Goal: Task Accomplishment & Management: Use online tool/utility

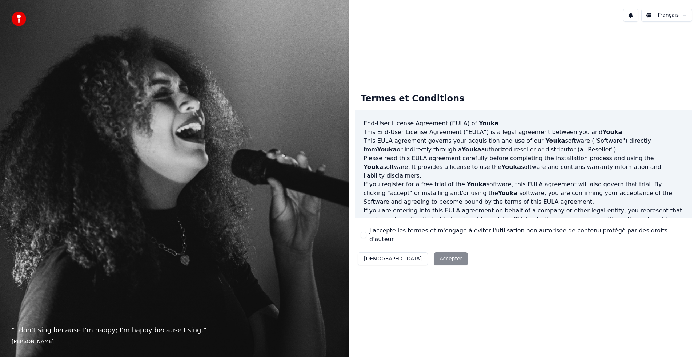
click at [406, 253] on div "Décliner Accepter" at bounding box center [413, 259] width 116 height 19
click at [413, 254] on div "Décliner Accepter" at bounding box center [413, 259] width 116 height 19
click at [358, 236] on div "Termes et Conditions End-User License Agreement (EULA) of Youka This End-User L…" at bounding box center [523, 177] width 337 height 181
click at [364, 235] on button "J'accepte les termes et m'engage à éviter l'utilisation non autorisée de conten…" at bounding box center [364, 235] width 6 height 6
click at [434, 257] on button "Accepter" at bounding box center [451, 259] width 34 height 13
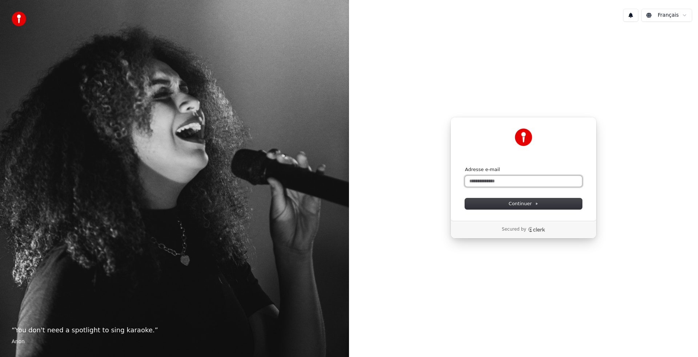
click at [481, 182] on input "Adresse e-mail" at bounding box center [523, 181] width 117 height 11
type input "*"
click at [519, 201] on span "Continuer" at bounding box center [524, 204] width 30 height 7
type input "**********"
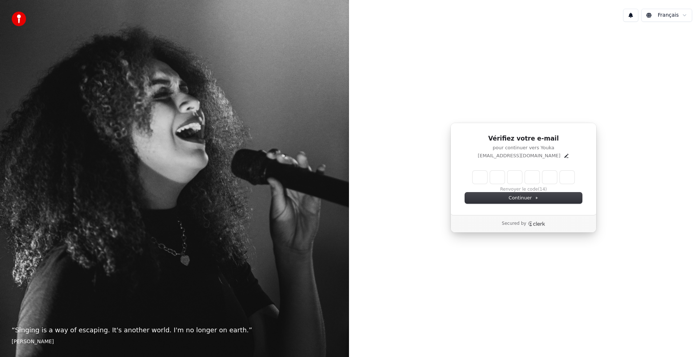
click at [481, 179] on input "Enter verification code" at bounding box center [524, 177] width 102 height 13
type input "******"
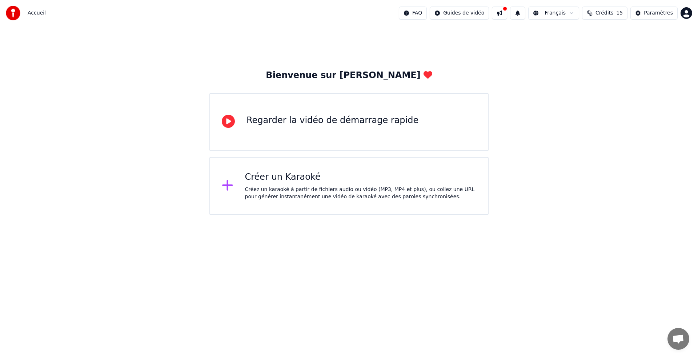
click at [229, 123] on icon at bounding box center [228, 121] width 13 height 13
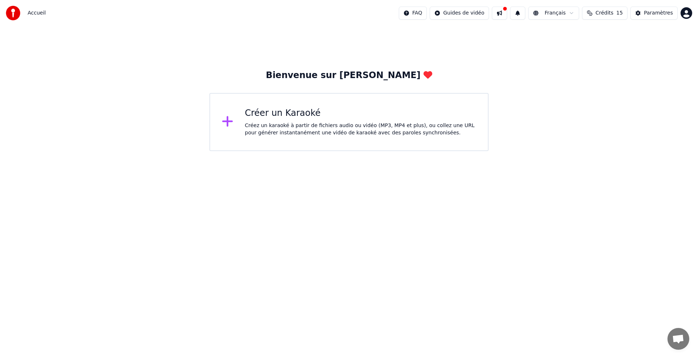
click at [267, 124] on div "Créez un karaoké à partir de fichiers audio ou vidéo (MP3, MP4 et plus), ou col…" at bounding box center [361, 129] width 232 height 15
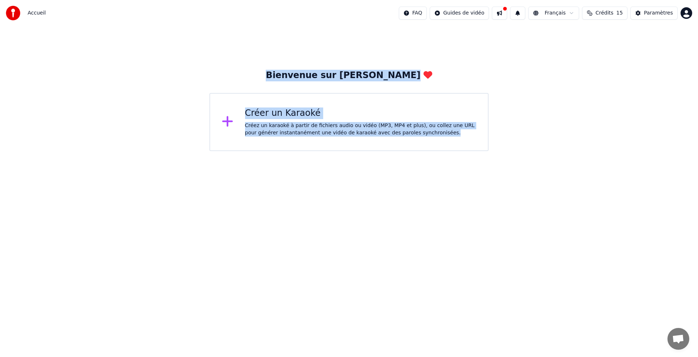
click at [267, 124] on body "Accueil FAQ Guides de vidéo Français Crédits 15 Paramètres Bienvenue sur Youka …" at bounding box center [349, 75] width 698 height 151
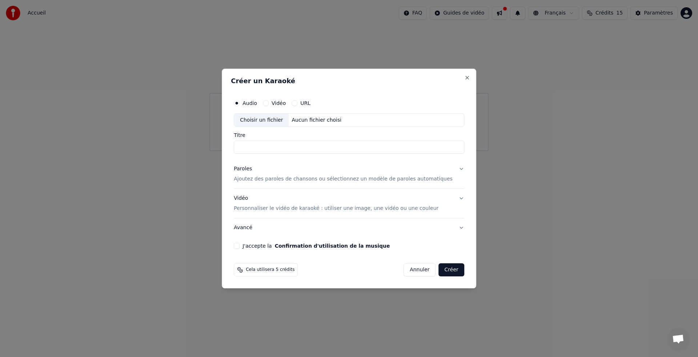
click at [266, 119] on div "Choisir un fichier" at bounding box center [261, 120] width 55 height 13
type input "**********"
click at [291, 180] on p "Ajoutez des paroles de chansons ou sélectionnez un modèle de paroles automatiqu…" at bounding box center [343, 179] width 219 height 7
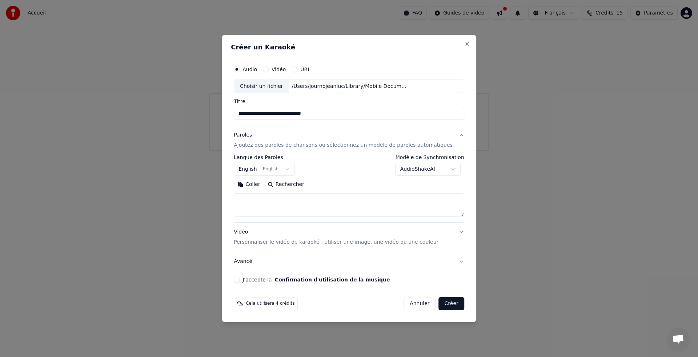
click at [248, 185] on button "Coller" at bounding box center [249, 185] width 30 height 12
type textarea "**********"
click at [350, 241] on p "Personnaliser le vidéo de karaoké : utiliser une image, une vidéo ou une couleur" at bounding box center [336, 242] width 205 height 7
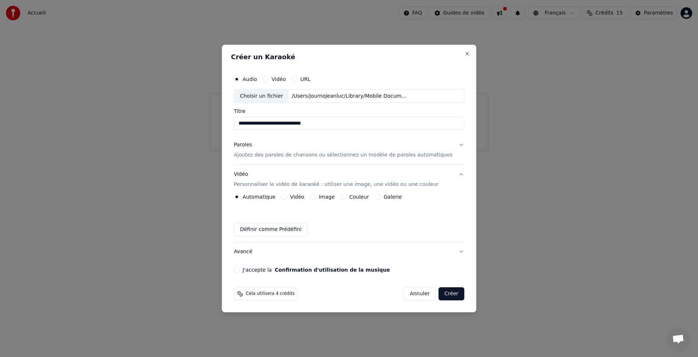
click at [240, 269] on button "J'accepte la Confirmation d'utilisation de la musique" at bounding box center [237, 270] width 6 height 6
click at [439, 293] on button "Créer" at bounding box center [451, 294] width 25 height 13
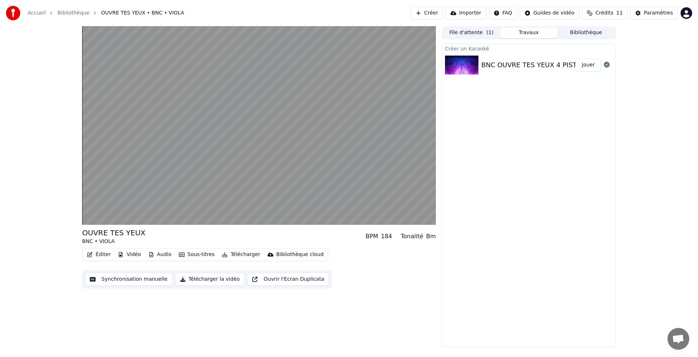
click at [191, 254] on button "Sous-titres" at bounding box center [197, 255] width 42 height 10
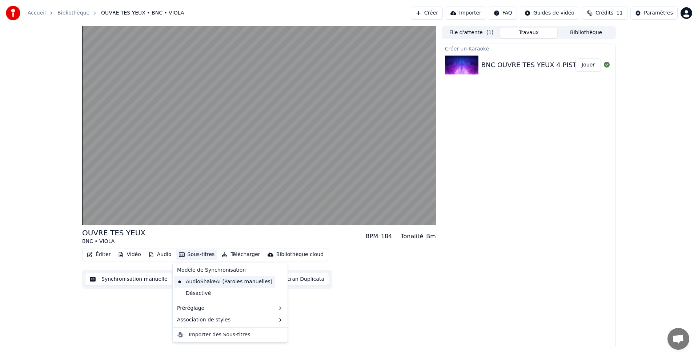
click at [214, 282] on div "AudioShakeAI (Paroles manuelles)" at bounding box center [224, 282] width 101 height 12
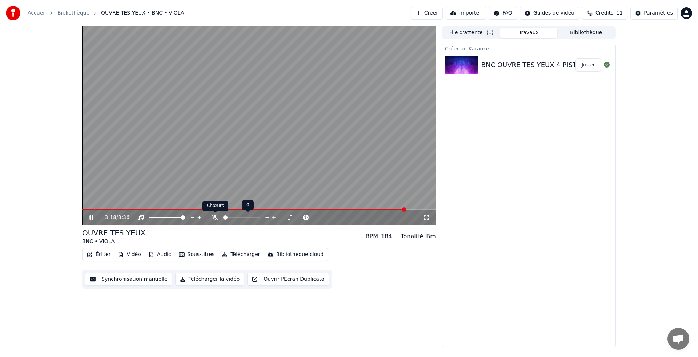
click at [216, 218] on icon at bounding box center [215, 218] width 7 height 6
click at [149, 218] on span at bounding box center [151, 218] width 4 height 4
click at [144, 218] on icon at bounding box center [140, 218] width 7 height 6
drag, startPoint x: 179, startPoint y: 219, endPoint x: 167, endPoint y: 216, distance: 12.2
click at [167, 216] on div at bounding box center [173, 217] width 59 height 7
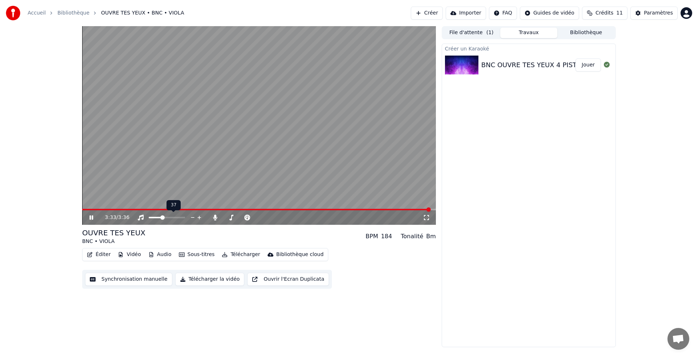
click at [162, 219] on span at bounding box center [162, 218] width 4 height 4
click at [94, 216] on icon at bounding box center [96, 218] width 17 height 6
click at [92, 216] on icon at bounding box center [96, 218] width 17 height 6
click at [149, 219] on span at bounding box center [151, 218] width 4 height 4
click at [93, 217] on icon at bounding box center [96, 218] width 17 height 6
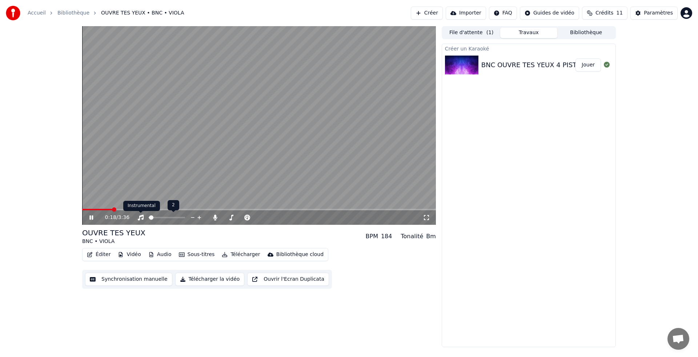
click at [140, 217] on icon at bounding box center [141, 218] width 6 height 6
click at [140, 217] on icon at bounding box center [140, 218] width 7 height 6
click at [149, 218] on span at bounding box center [151, 218] width 4 height 4
click at [164, 217] on span at bounding box center [164, 218] width 4 height 4
click at [165, 219] on span at bounding box center [164, 218] width 4 height 4
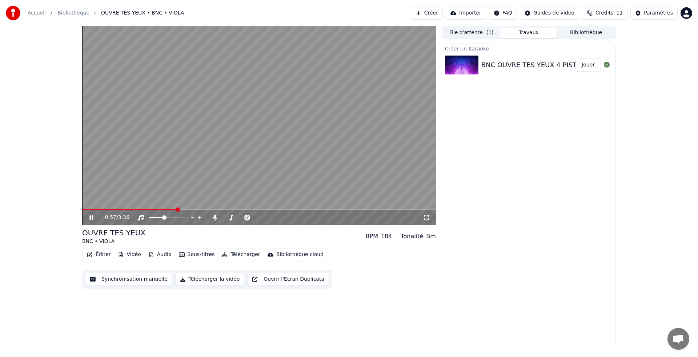
click at [92, 216] on icon at bounding box center [91, 218] width 4 height 4
click at [149, 217] on span at bounding box center [151, 218] width 4 height 4
click at [141, 218] on icon at bounding box center [140, 218] width 7 height 6
click at [149, 217] on span at bounding box center [151, 218] width 4 height 4
click at [149, 216] on span at bounding box center [151, 218] width 4 height 4
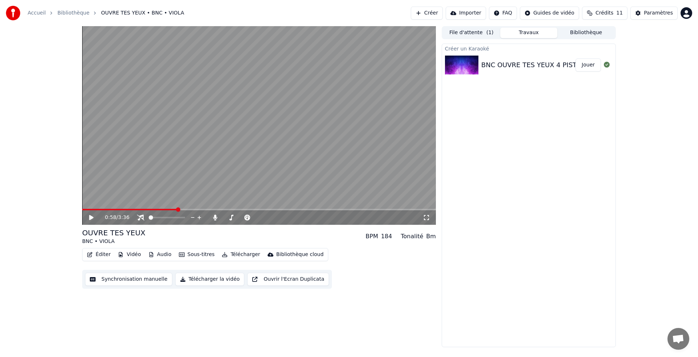
click at [136, 217] on div "0:58 / 3:36" at bounding box center [264, 217] width 318 height 7
click at [141, 217] on icon at bounding box center [140, 218] width 7 height 6
click at [92, 217] on icon at bounding box center [91, 217] width 4 height 5
click at [152, 216] on span at bounding box center [153, 218] width 4 height 4
click at [185, 219] on span at bounding box center [167, 217] width 36 height 1
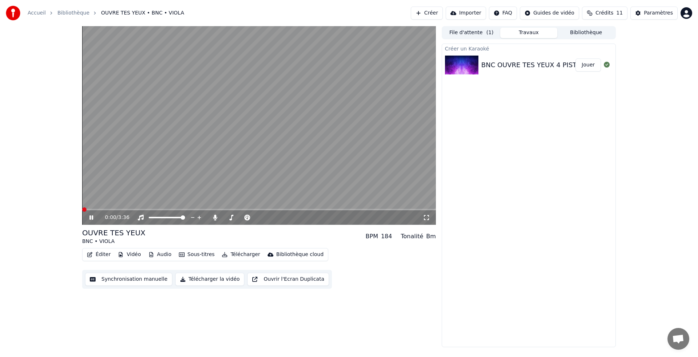
click at [82, 208] on span at bounding box center [84, 210] width 4 height 4
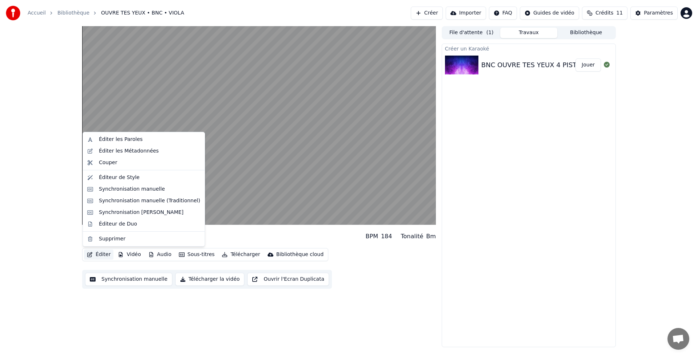
click at [94, 254] on button "Éditer" at bounding box center [98, 255] width 29 height 10
click at [113, 201] on div "Synchronisation manuelle (Traditionnel)" at bounding box center [149, 200] width 101 height 7
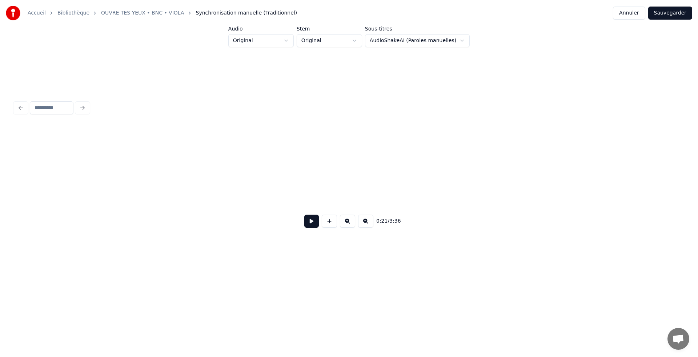
scroll to position [0, 1584]
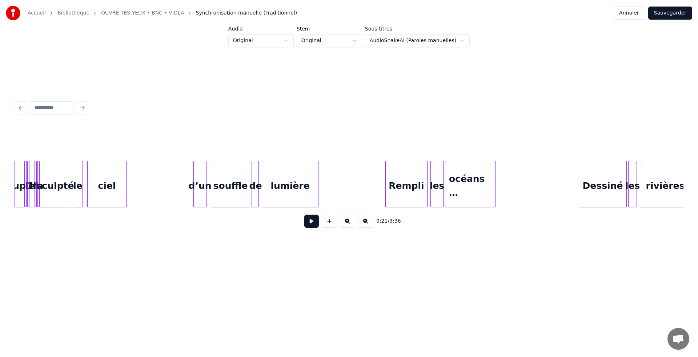
click at [313, 223] on button at bounding box center [311, 221] width 15 height 13
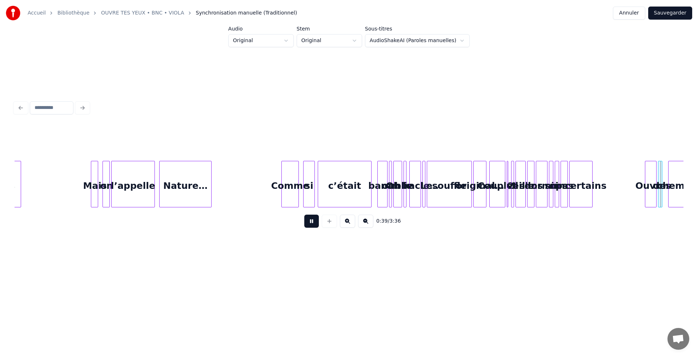
click at [316, 220] on button at bounding box center [311, 221] width 15 height 13
click at [306, 223] on button at bounding box center [311, 221] width 15 height 13
click at [311, 223] on button at bounding box center [311, 221] width 15 height 13
click at [441, 184] on div "souffle" at bounding box center [441, 185] width 44 height 49
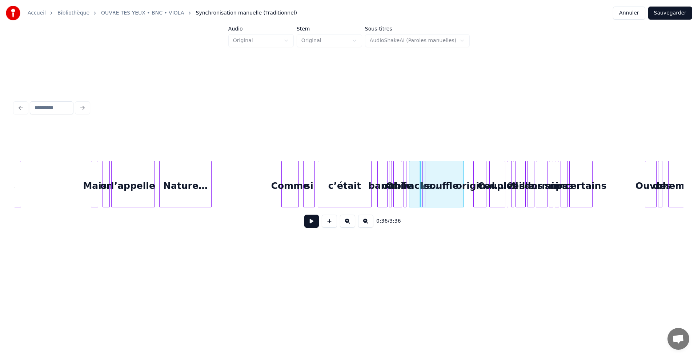
click at [409, 183] on div "miracle…" at bounding box center [414, 185] width 11 height 49
drag, startPoint x: 387, startPoint y: 141, endPoint x: 451, endPoint y: 169, distance: 69.9
click at [451, 169] on div "0:36 / 3:36" at bounding box center [349, 180] width 669 height 111
click at [451, 169] on div "souffle" at bounding box center [441, 185] width 44 height 49
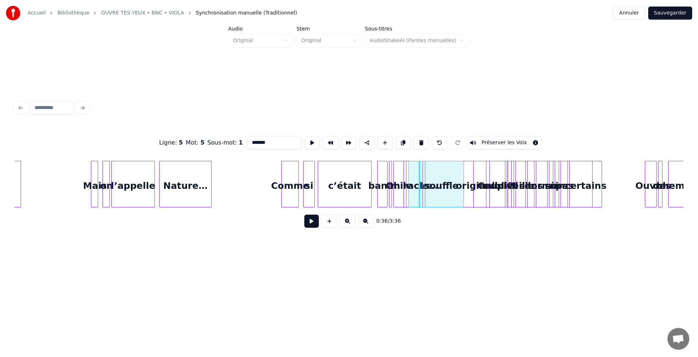
click at [600, 175] on div at bounding box center [601, 184] width 2 height 46
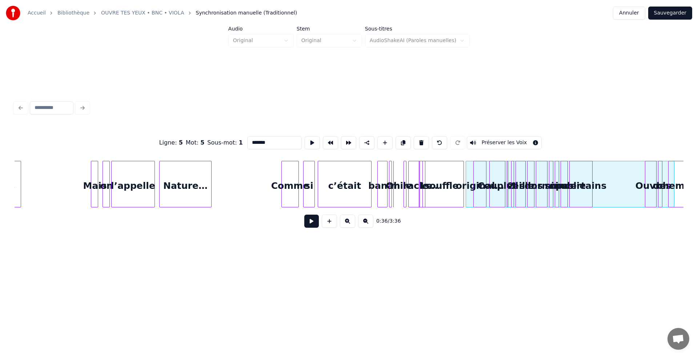
click at [470, 201] on div "oublie" at bounding box center [570, 185] width 208 height 49
drag, startPoint x: 398, startPoint y: 198, endPoint x: 505, endPoint y: 199, distance: 107.3
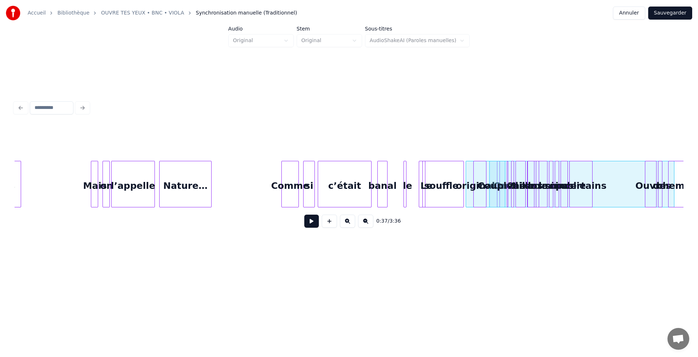
drag, startPoint x: 395, startPoint y: 190, endPoint x: 435, endPoint y: 196, distance: 40.4
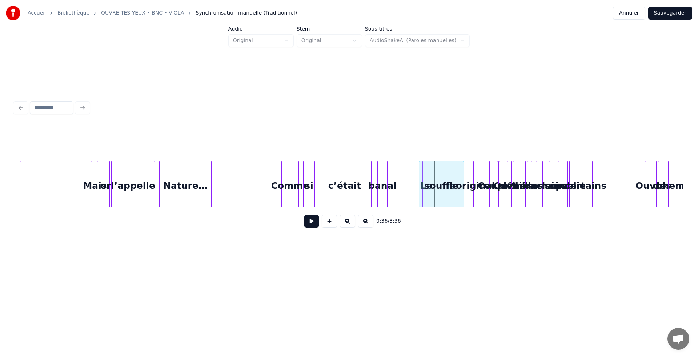
click at [497, 197] on div at bounding box center [497, 184] width 2 height 46
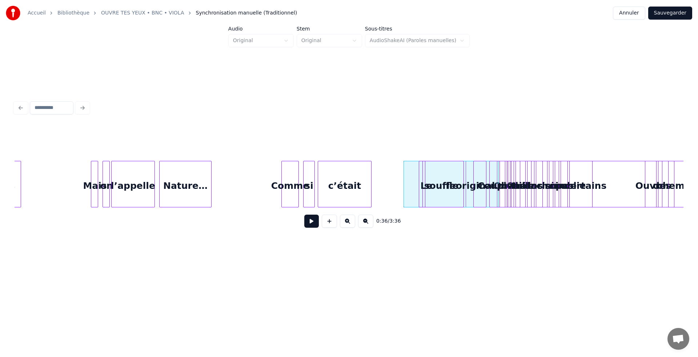
click at [524, 207] on div "rivières Mais on l’appelle Nature… Comme si c’était banal On oublie le miracle……" at bounding box center [349, 184] width 669 height 47
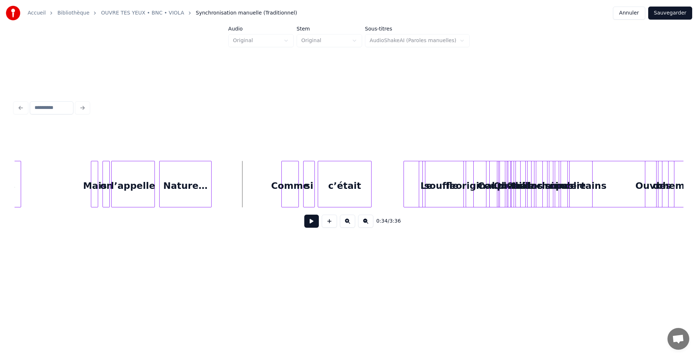
click at [308, 220] on button at bounding box center [311, 221] width 15 height 13
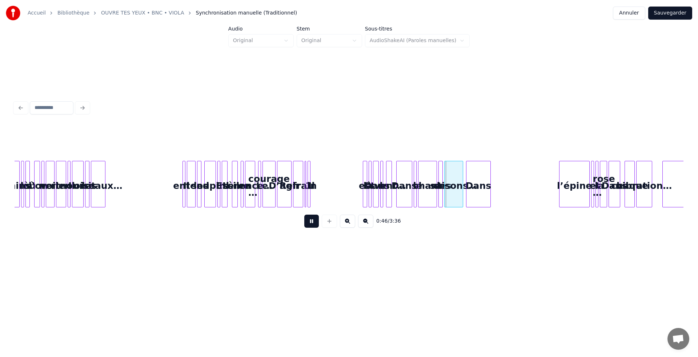
click at [348, 223] on button at bounding box center [347, 221] width 15 height 13
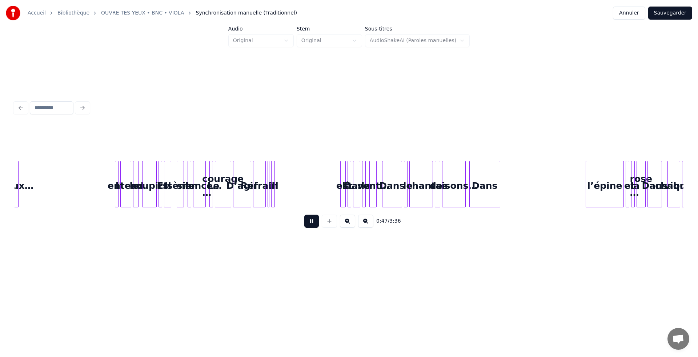
click at [348, 223] on button at bounding box center [347, 221] width 15 height 13
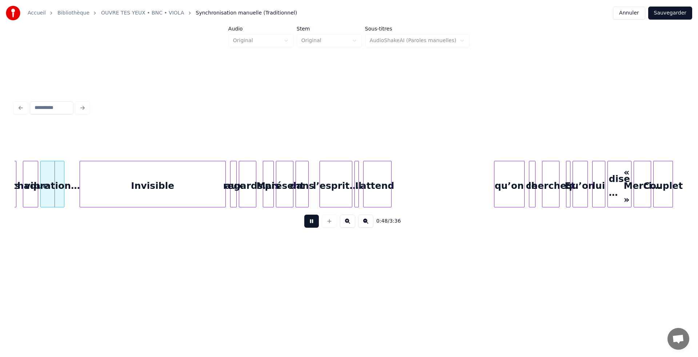
click at [348, 223] on button at bounding box center [347, 221] width 15 height 13
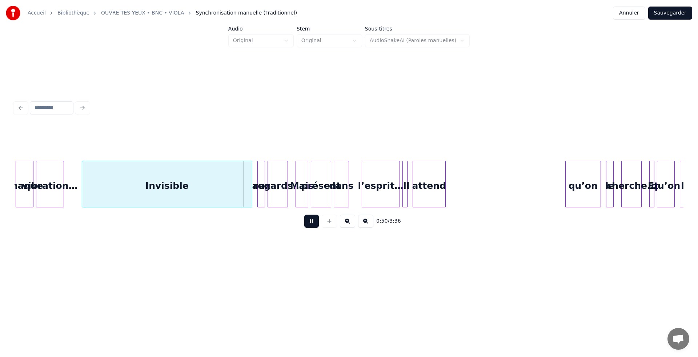
click at [348, 223] on button at bounding box center [347, 221] width 15 height 13
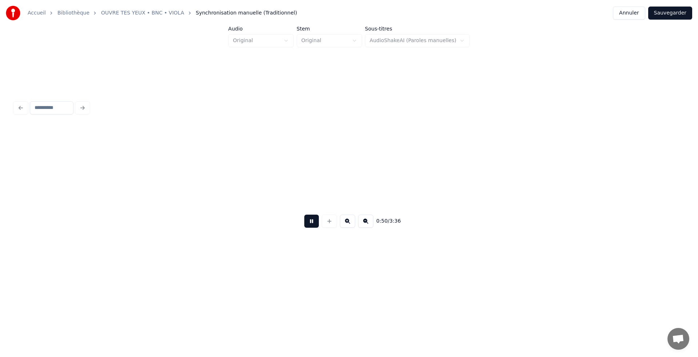
scroll to position [0, 7101]
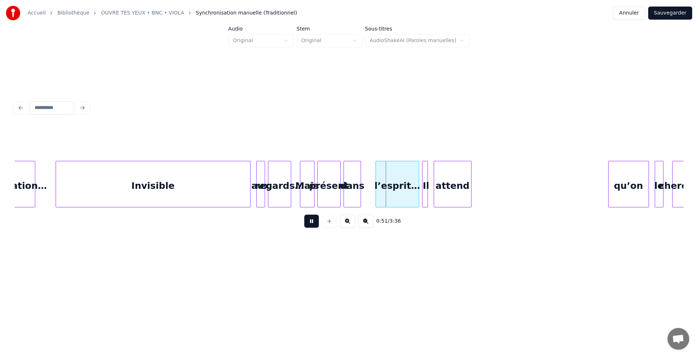
click at [348, 223] on button at bounding box center [347, 221] width 15 height 13
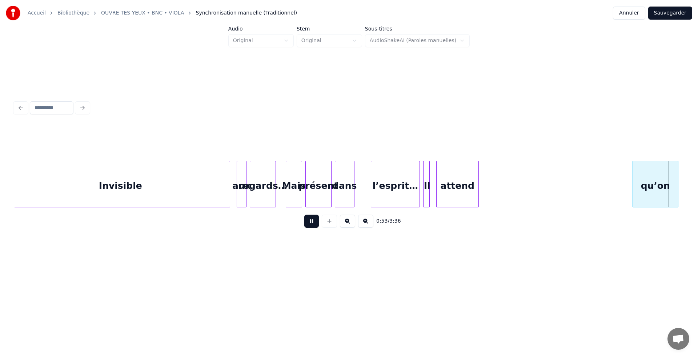
scroll to position [0, 8709]
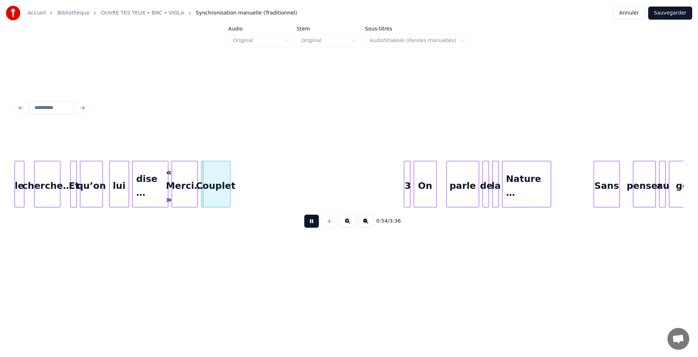
click at [348, 223] on button at bounding box center [347, 221] width 15 height 13
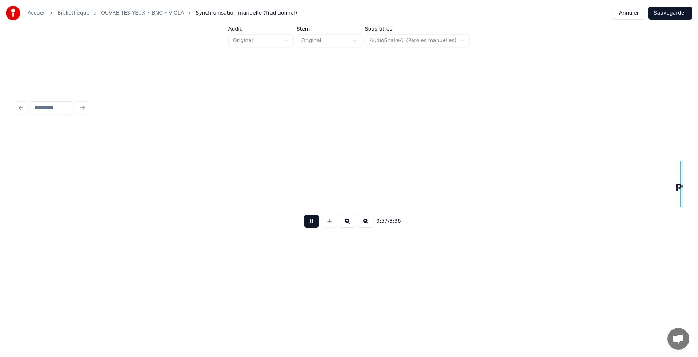
scroll to position [0, 10368]
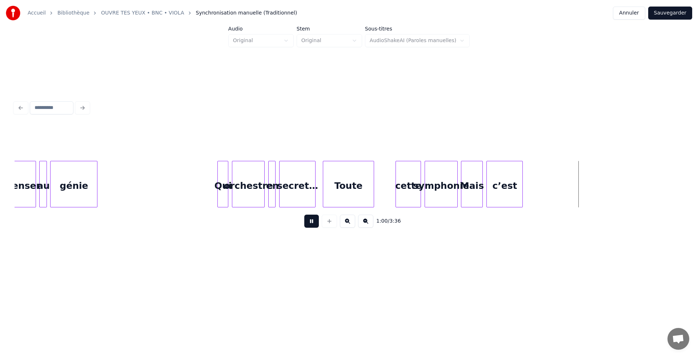
click at [628, 12] on button "Annuler" at bounding box center [629, 13] width 32 height 13
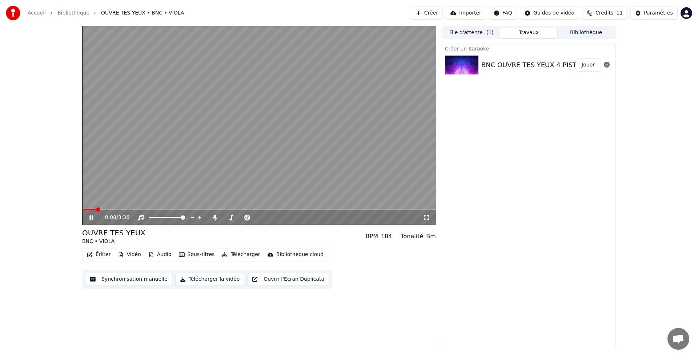
click at [120, 277] on button "Synchronisation manuelle" at bounding box center [128, 279] width 87 height 13
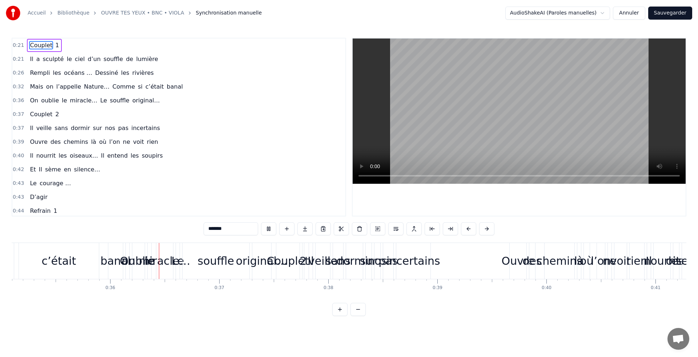
scroll to position [0, 3864]
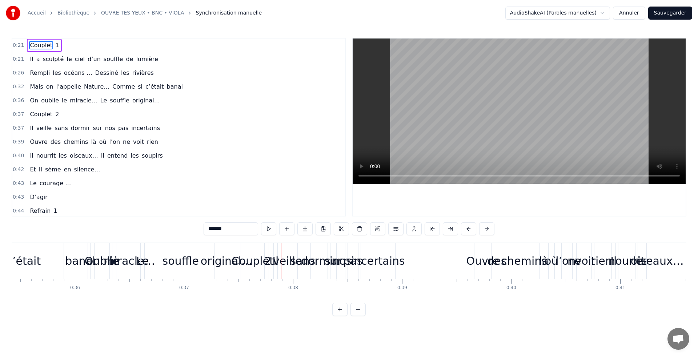
drag, startPoint x: 102, startPoint y: 267, endPoint x: 217, endPoint y: 268, distance: 114.9
click at [217, 268] on div "On oublie le miracle… Le souffle original…" at bounding box center [164, 261] width 148 height 36
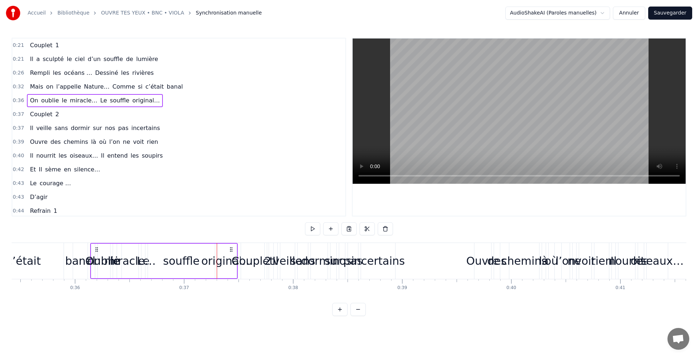
drag, startPoint x: 116, startPoint y: 248, endPoint x: 203, endPoint y: 255, distance: 87.5
click at [203, 255] on div "On oublie le miracle… Le souffle original…" at bounding box center [164, 261] width 148 height 36
click at [48, 100] on span "oublie" at bounding box center [49, 100] width 19 height 8
click at [32, 100] on span "On" at bounding box center [34, 100] width 10 height 8
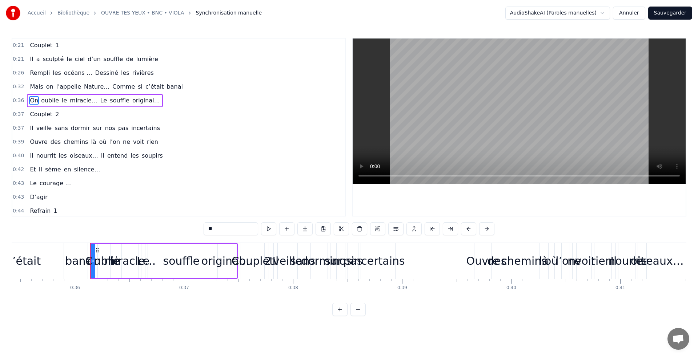
click at [32, 100] on span "On" at bounding box center [34, 100] width 10 height 8
click at [49, 99] on span "oublie" at bounding box center [49, 100] width 19 height 8
click at [64, 100] on span "le" at bounding box center [64, 100] width 7 height 8
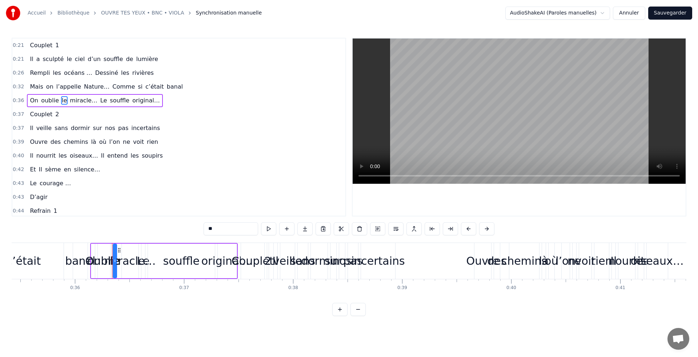
click at [74, 99] on span "miracle…" at bounding box center [83, 100] width 29 height 8
click at [100, 99] on span "Le" at bounding box center [104, 100] width 8 height 8
click at [109, 100] on span "souffle" at bounding box center [119, 100] width 21 height 8
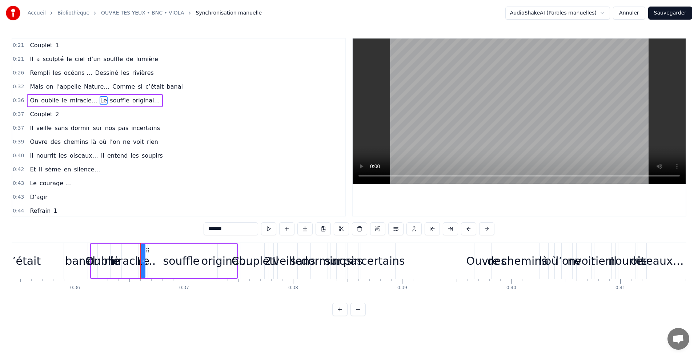
click at [109, 100] on span "souffle" at bounding box center [119, 100] width 21 height 8
click at [132, 100] on span "original…" at bounding box center [146, 100] width 29 height 8
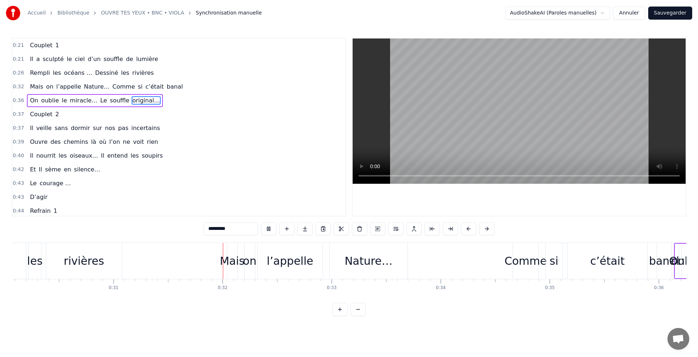
scroll to position [0, 3403]
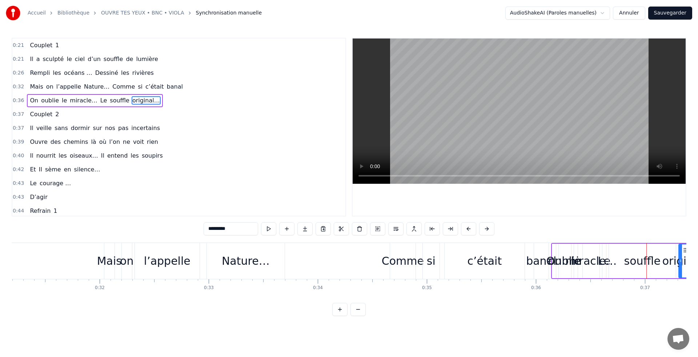
click at [560, 255] on div "oublie" at bounding box center [564, 261] width 33 height 16
click at [555, 260] on div "oublie" at bounding box center [564, 261] width 33 height 16
click at [553, 260] on div "oublie" at bounding box center [564, 261] width 33 height 16
click at [252, 229] on input "******" at bounding box center [231, 229] width 55 height 13
click at [34, 100] on span "On" at bounding box center [34, 100] width 10 height 8
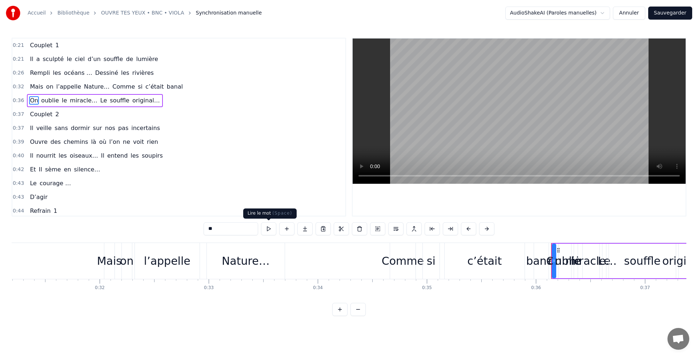
click at [268, 227] on button at bounding box center [268, 229] width 15 height 13
click at [267, 227] on button at bounding box center [268, 229] width 15 height 13
click at [166, 88] on span "banal" at bounding box center [174, 87] width 17 height 8
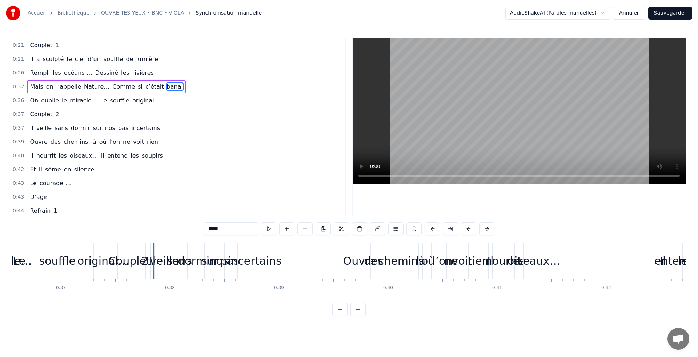
scroll to position [0, 4029]
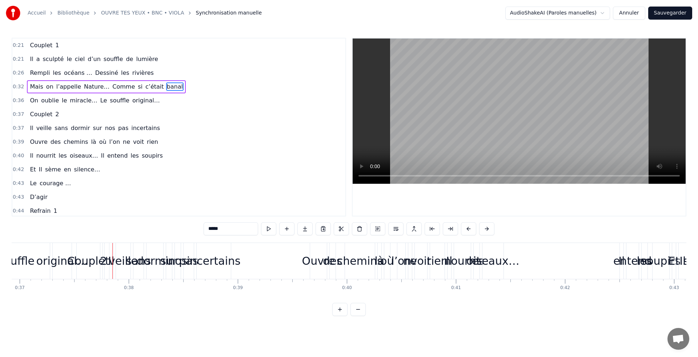
click at [31, 99] on span "On" at bounding box center [34, 100] width 10 height 8
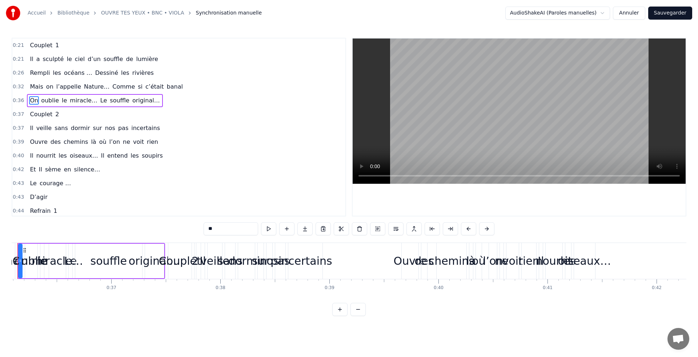
scroll to position [0, 3906]
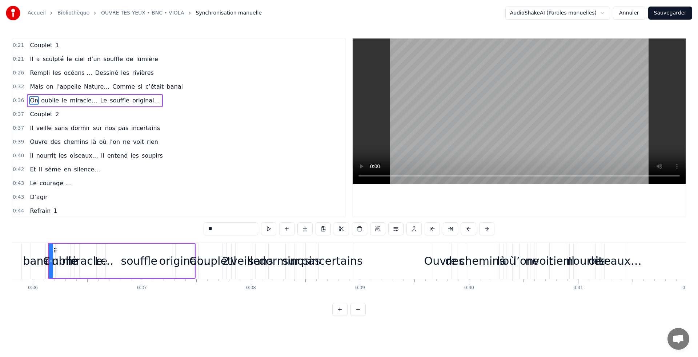
click at [53, 99] on span "oublie" at bounding box center [49, 100] width 19 height 8
click at [62, 100] on span "le" at bounding box center [64, 100] width 7 height 8
click at [73, 100] on span "miracle…" at bounding box center [83, 100] width 29 height 8
click at [100, 101] on span "Le" at bounding box center [104, 100] width 8 height 8
click at [110, 101] on span "souffle" at bounding box center [119, 100] width 21 height 8
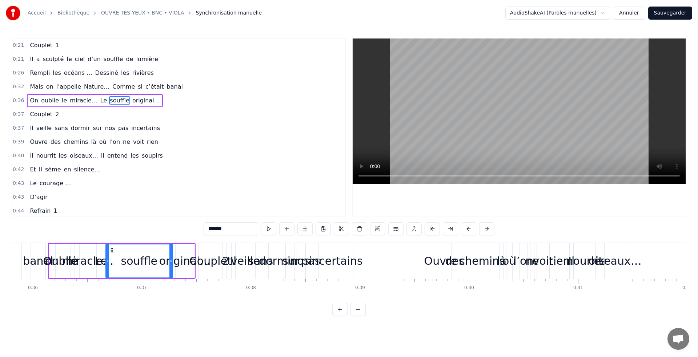
click at [133, 102] on span "original…" at bounding box center [146, 100] width 29 height 8
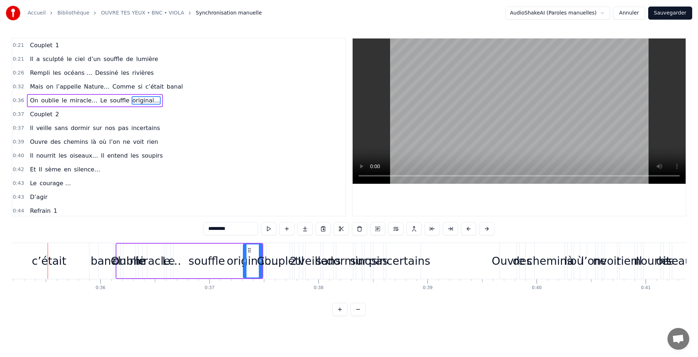
scroll to position [0, 3838]
click at [269, 227] on button at bounding box center [268, 229] width 15 height 13
click at [36, 101] on span "On" at bounding box center [34, 100] width 10 height 8
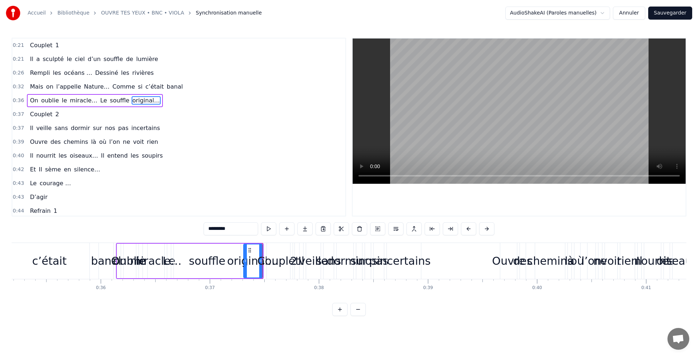
type input "**"
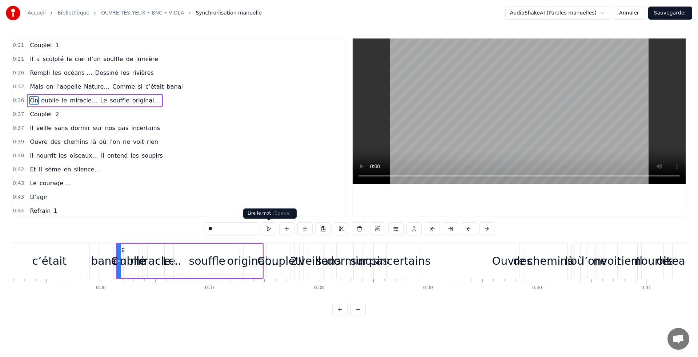
click at [269, 229] on button at bounding box center [268, 229] width 15 height 13
click at [376, 229] on button at bounding box center [377, 229] width 15 height 13
drag, startPoint x: 34, startPoint y: 99, endPoint x: 137, endPoint y: 102, distance: 103.7
click at [137, 102] on div "On oublie le miracle… Le souffle original…" at bounding box center [95, 100] width 136 height 13
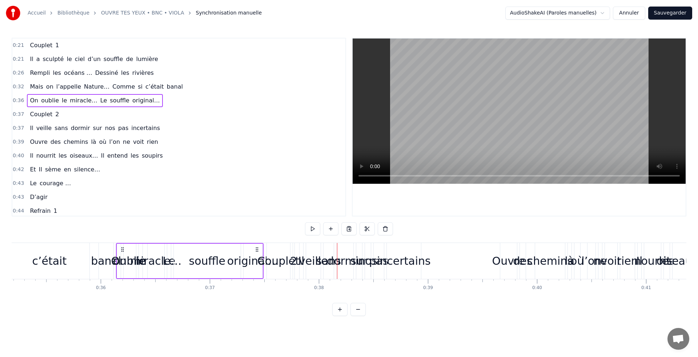
click at [623, 14] on button "Annuler" at bounding box center [629, 13] width 32 height 13
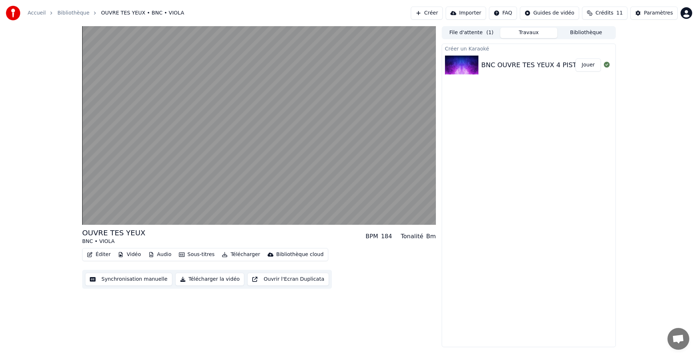
click at [151, 280] on button "Synchronisation manuelle" at bounding box center [128, 279] width 87 height 13
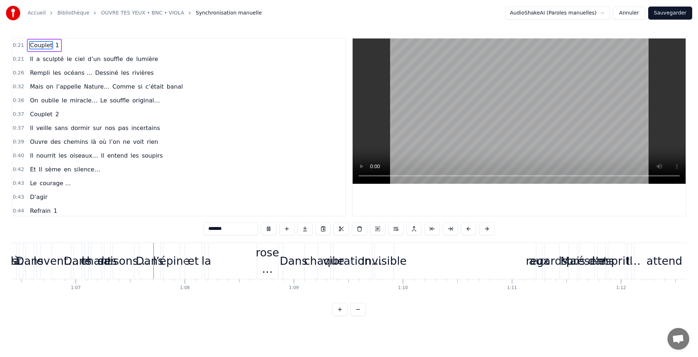
scroll to position [0, 7272]
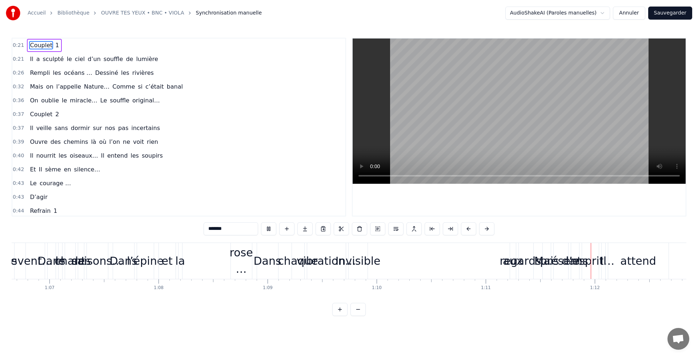
click at [17, 87] on span "0:32" at bounding box center [18, 86] width 11 height 7
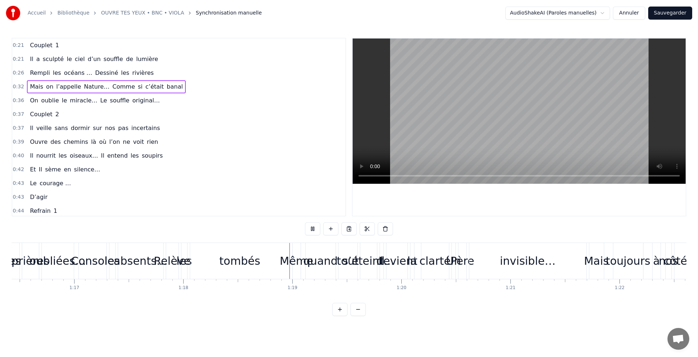
scroll to position [0, 8514]
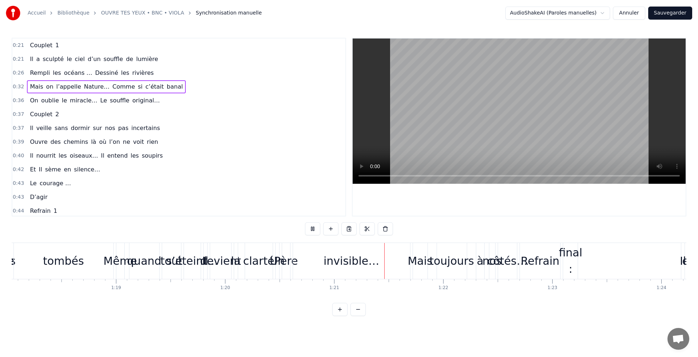
click at [14, 11] on img at bounding box center [13, 13] width 15 height 15
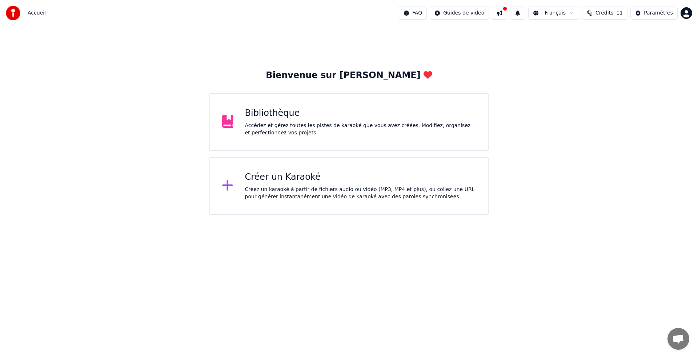
click at [261, 177] on div "Créer un Karaoké" at bounding box center [361, 178] width 232 height 12
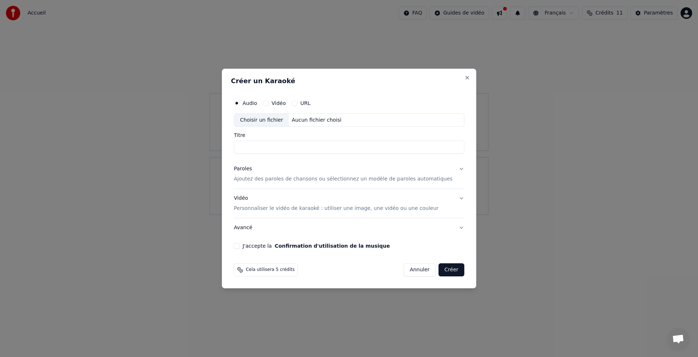
click at [414, 269] on button "Annuler" at bounding box center [420, 270] width 32 height 13
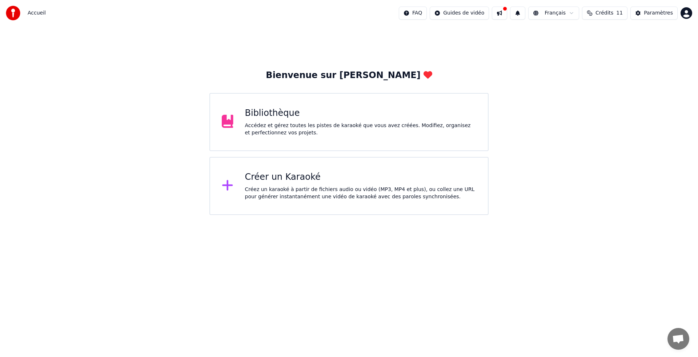
click at [287, 177] on div "Créer un Karaoké" at bounding box center [361, 178] width 232 height 12
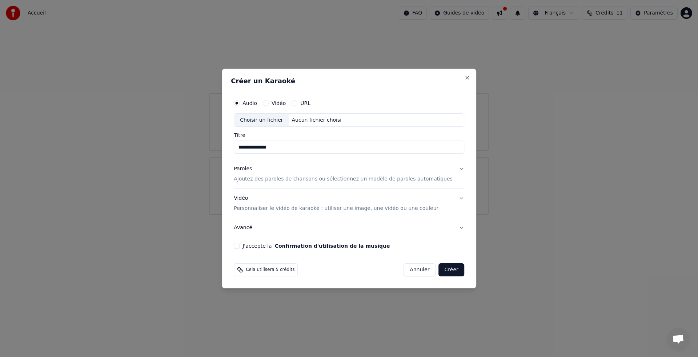
type input "**********"
click at [269, 180] on p "Ajoutez des paroles de chansons ou sélectionnez un modèle de paroles automatiqu…" at bounding box center [343, 179] width 219 height 7
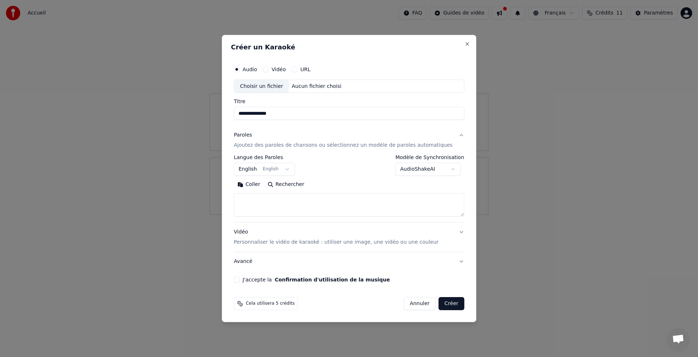
click at [255, 184] on button "Coller" at bounding box center [249, 185] width 30 height 12
type textarea "**********"
click at [346, 241] on p "Personnaliser le vidéo de karaoké : utiliser une image, une vidéo ou une couleur" at bounding box center [336, 242] width 205 height 7
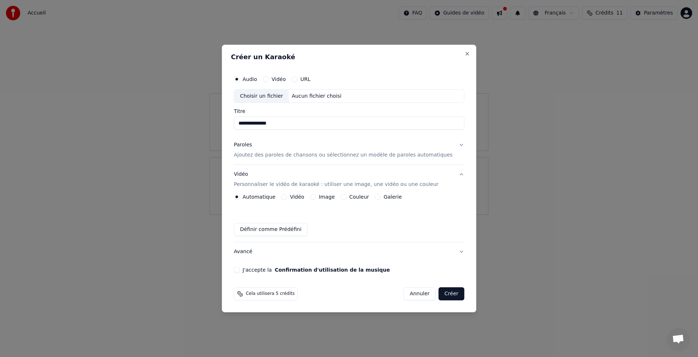
click at [240, 270] on button "J'accepte la Confirmation d'utilisation de la musique" at bounding box center [237, 270] width 6 height 6
click at [445, 292] on button "Créer" at bounding box center [451, 294] width 25 height 13
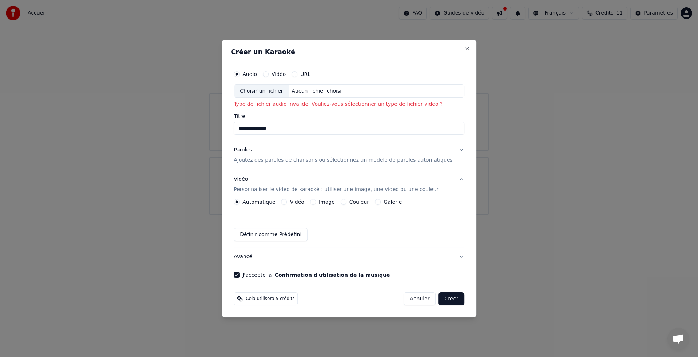
click at [256, 72] on label "Audio" at bounding box center [250, 74] width 15 height 5
click at [240, 72] on button "Audio" at bounding box center [237, 74] width 6 height 6
click at [266, 88] on div "Choisir un fichier" at bounding box center [261, 91] width 55 height 13
type input "**********"
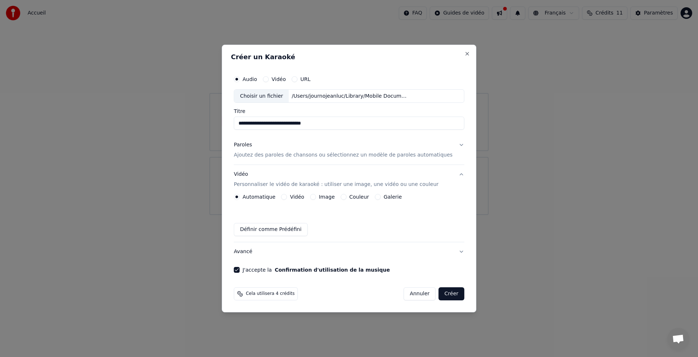
click at [443, 292] on button "Créer" at bounding box center [451, 294] width 25 height 13
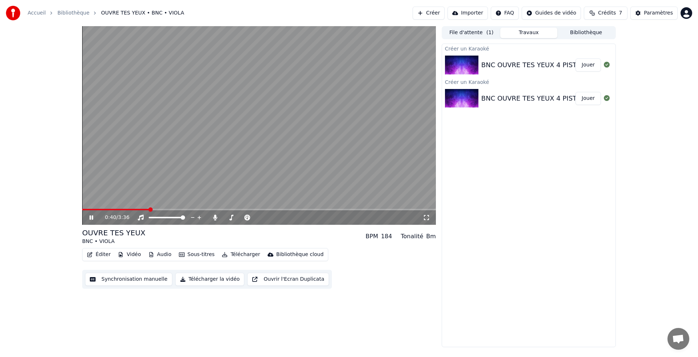
click at [94, 216] on icon at bounding box center [96, 218] width 17 height 6
click at [520, 90] on div "BNC OUVRE TES YEUX 4 PISTES +VIOLA Jouer" at bounding box center [528, 98] width 173 height 25
click at [592, 99] on button "Jouer" at bounding box center [588, 98] width 25 height 13
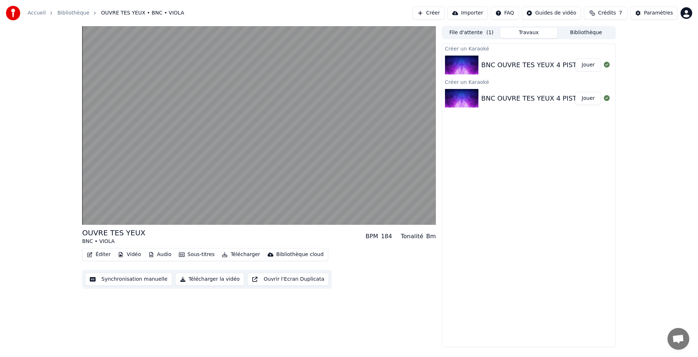
click at [592, 99] on button "Jouer" at bounding box center [588, 98] width 25 height 13
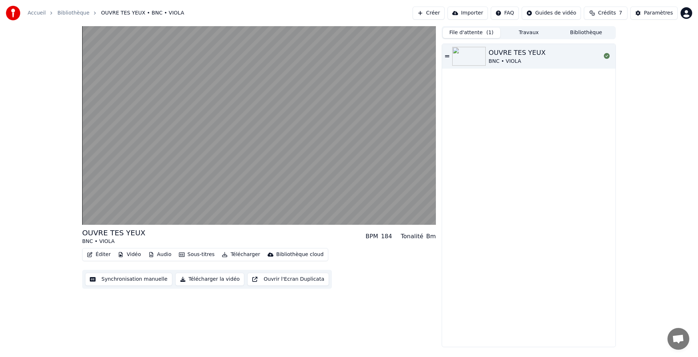
click at [475, 31] on button "File d'attente ( 1 )" at bounding box center [471, 33] width 57 height 11
click at [503, 52] on div "OUVRE TES YEUX" at bounding box center [517, 53] width 57 height 10
click at [433, 11] on button "Créer" at bounding box center [429, 13] width 32 height 13
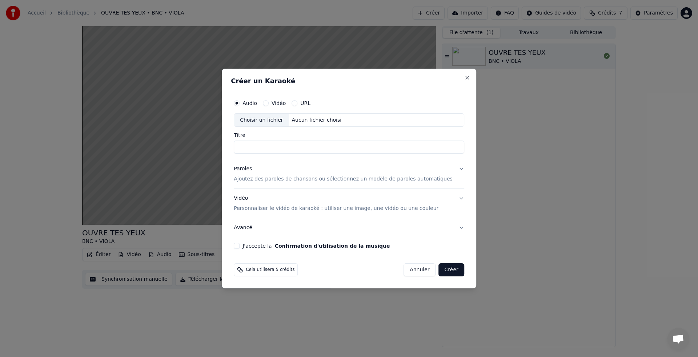
click at [266, 120] on div "Choisir un fichier" at bounding box center [261, 120] width 55 height 13
drag, startPoint x: 255, startPoint y: 147, endPoint x: 260, endPoint y: 149, distance: 5.6
click at [255, 147] on input "**********" at bounding box center [349, 147] width 231 height 13
click at [341, 148] on input "**********" at bounding box center [349, 147] width 231 height 13
type input "**********"
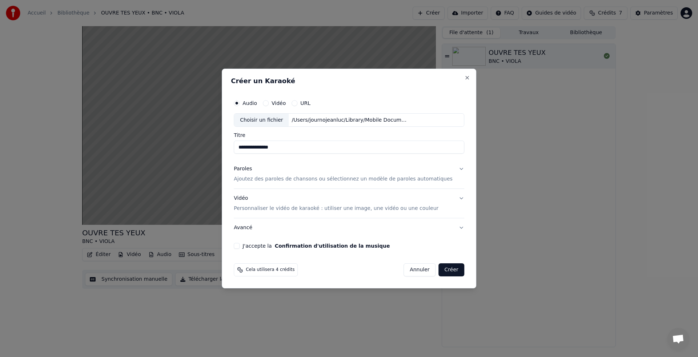
click at [307, 179] on p "Ajoutez des paroles de chansons ou sélectionnez un modèle de paroles automatiqu…" at bounding box center [343, 179] width 219 height 7
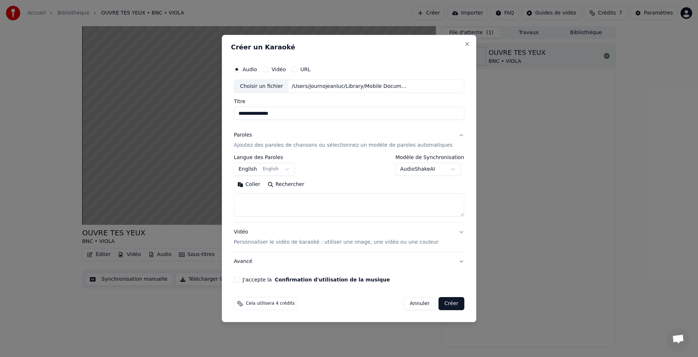
click at [290, 169] on button "English English" at bounding box center [264, 169] width 61 height 13
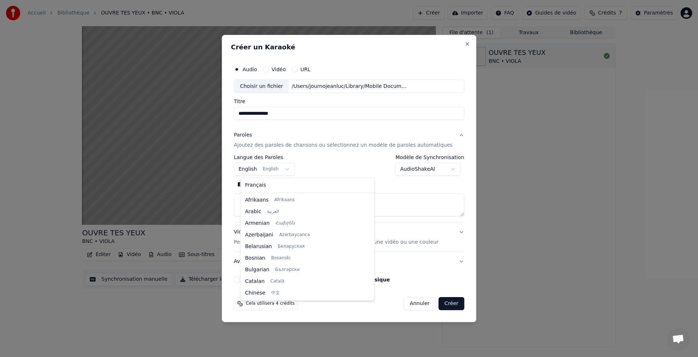
scroll to position [58, 0]
select select "**"
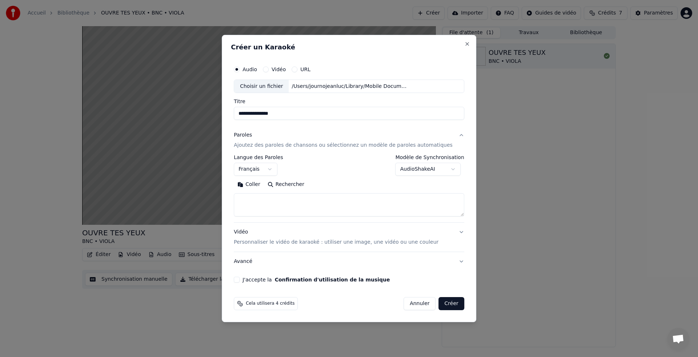
click at [258, 182] on button "Coller" at bounding box center [249, 185] width 30 height 12
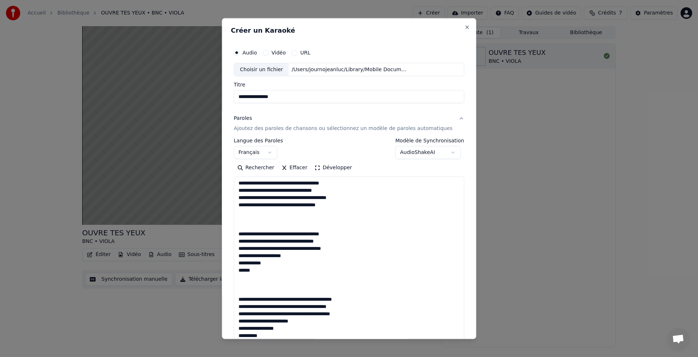
type textarea "**********"
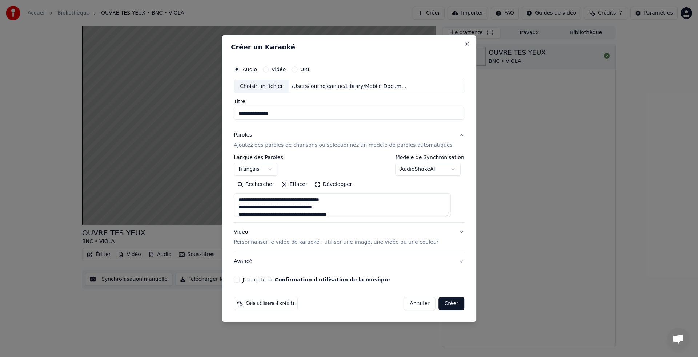
click at [240, 280] on button "J'accepte la Confirmation d'utilisation de la musique" at bounding box center [237, 280] width 6 height 6
click at [448, 303] on button "Créer" at bounding box center [451, 303] width 25 height 13
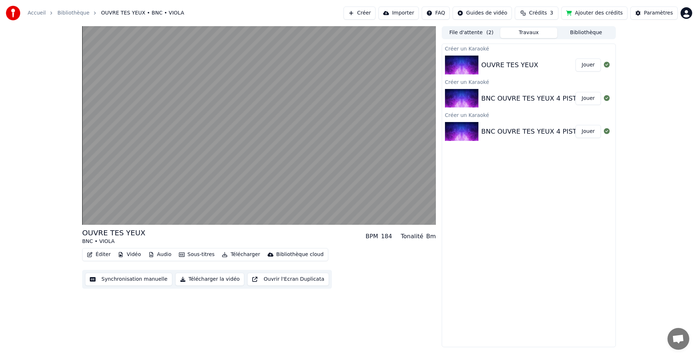
click at [464, 63] on img at bounding box center [461, 65] width 33 height 19
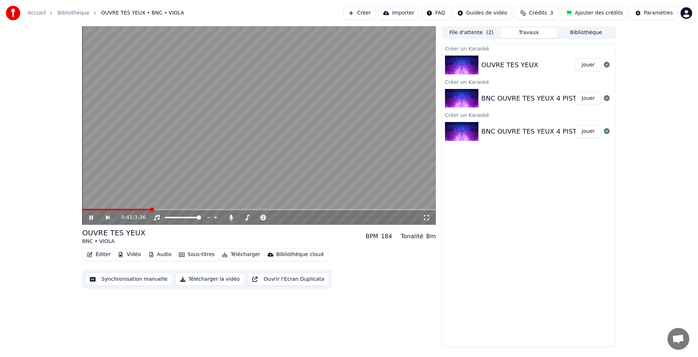
click at [90, 216] on icon at bounding box center [96, 218] width 17 height 6
click at [201, 220] on span at bounding box center [199, 218] width 4 height 4
click at [427, 216] on icon at bounding box center [426, 217] width 5 height 5
click at [481, 32] on button "File d'attente ( 2 )" at bounding box center [471, 33] width 57 height 11
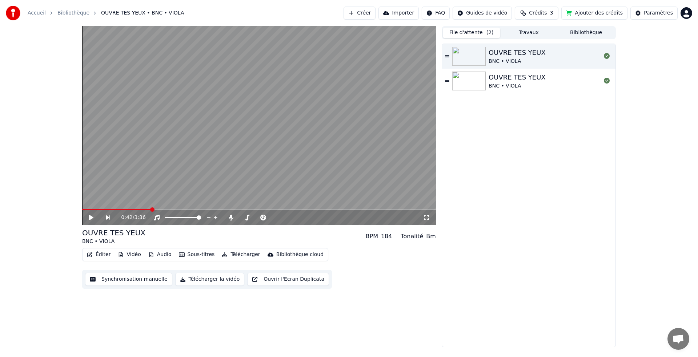
click at [448, 53] on div "OUVRE TES YEUX BNC • VIOLA" at bounding box center [528, 56] width 173 height 25
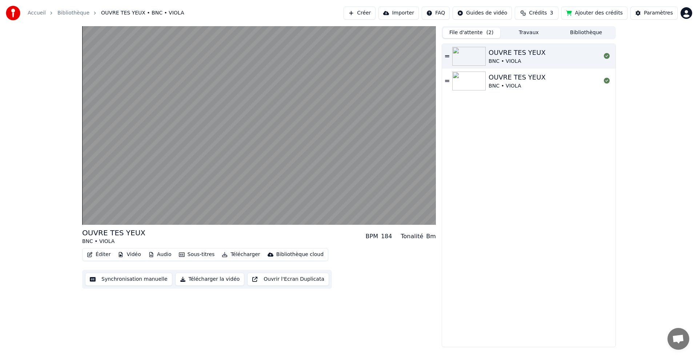
click at [448, 53] on div "OUVRE TES YEUX BNC • VIOLA" at bounding box center [528, 56] width 173 height 25
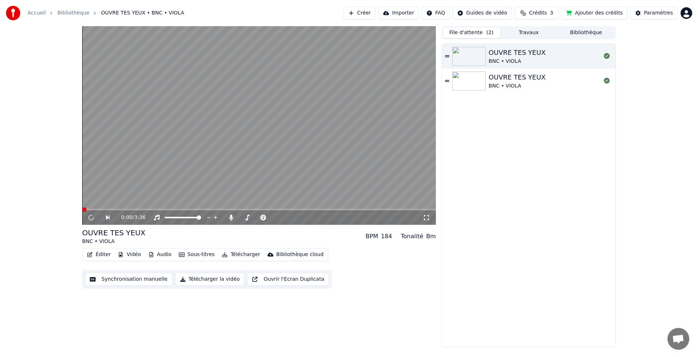
click at [451, 80] on div "OUVRE TES YEUX BNC • VIOLA" at bounding box center [528, 81] width 173 height 25
click at [447, 53] on div "OUVRE TES YEUX BNC • VIOLA" at bounding box center [528, 56] width 173 height 25
click at [445, 54] on icon at bounding box center [447, 56] width 4 height 5
click at [70, 12] on link "Bibliothèque" at bounding box center [73, 12] width 32 height 7
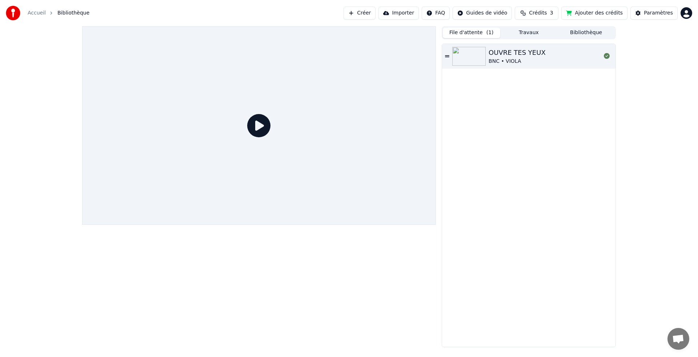
click at [258, 125] on icon at bounding box center [258, 125] width 23 height 23
click at [36, 12] on link "Accueil" at bounding box center [37, 12] width 18 height 7
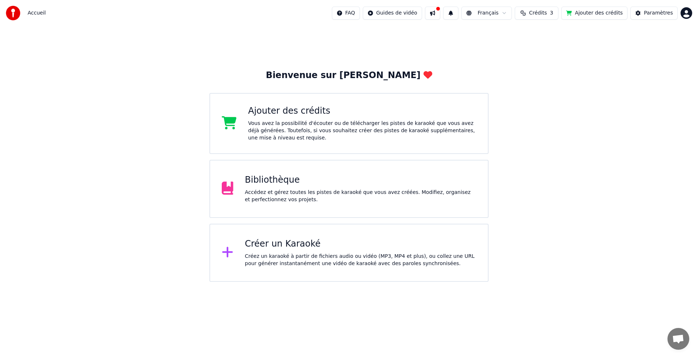
click at [308, 124] on div "Vous avez la possibilité d'écouter ou de télécharger les pistes de karaoké que …" at bounding box center [362, 131] width 228 height 22
click at [281, 252] on div "Créer un Karaoké Créez un karaoké à partir de fichiers audio ou vidéo (MP3, MP4…" at bounding box center [361, 253] width 232 height 29
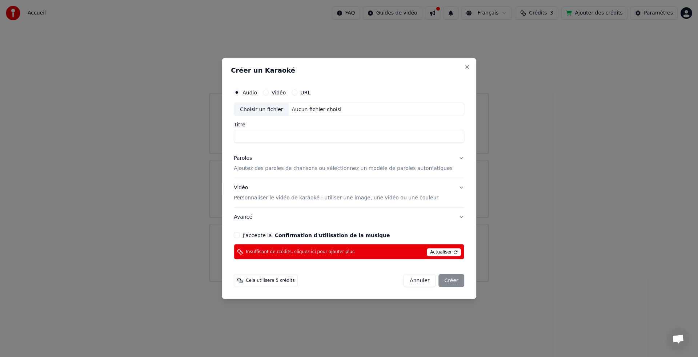
click at [268, 135] on input "Titre" at bounding box center [349, 136] width 231 height 13
type input "*"
click at [264, 104] on div "Choisir un fichier" at bounding box center [261, 109] width 55 height 13
click at [363, 135] on input "**********" at bounding box center [349, 136] width 231 height 13
click at [256, 140] on input "**********" at bounding box center [349, 136] width 231 height 13
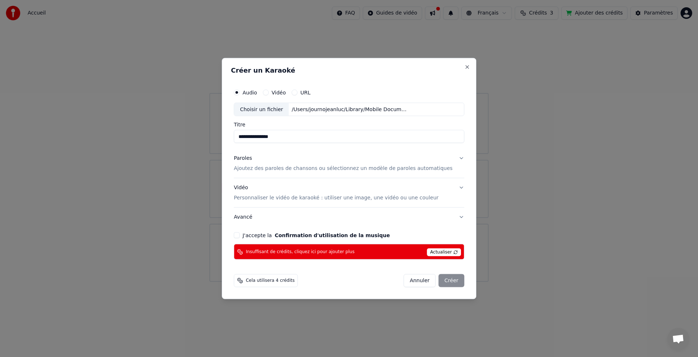
type input "**********"
click at [277, 169] on p "Ajoutez des paroles de chansons ou sélectionnez un modèle de paroles automatiqu…" at bounding box center [343, 168] width 219 height 7
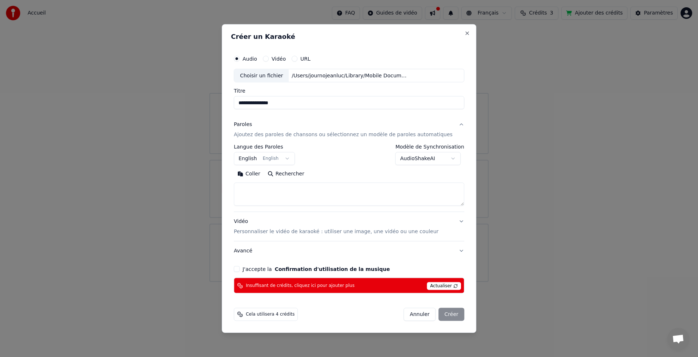
drag, startPoint x: 253, startPoint y: 174, endPoint x: 539, endPoint y: 177, distance: 285.1
click at [539, 177] on body "**********" at bounding box center [349, 141] width 698 height 282
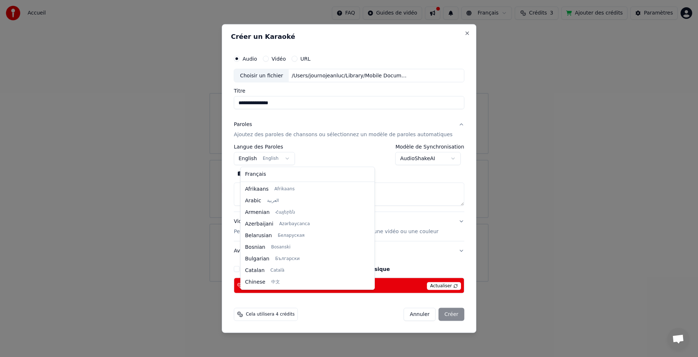
click at [292, 159] on body "**********" at bounding box center [349, 141] width 698 height 282
select select "**"
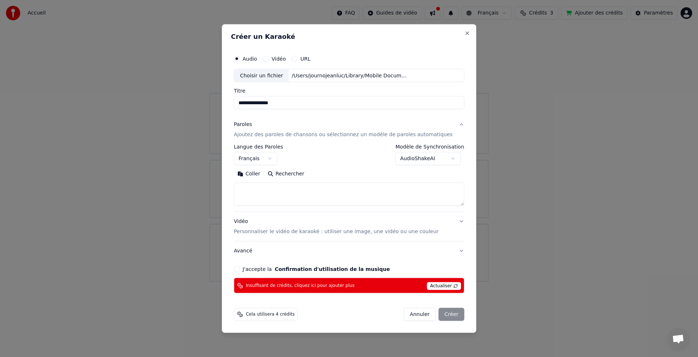
click at [260, 174] on button "Coller" at bounding box center [249, 174] width 30 height 12
type textarea "**********"
select select
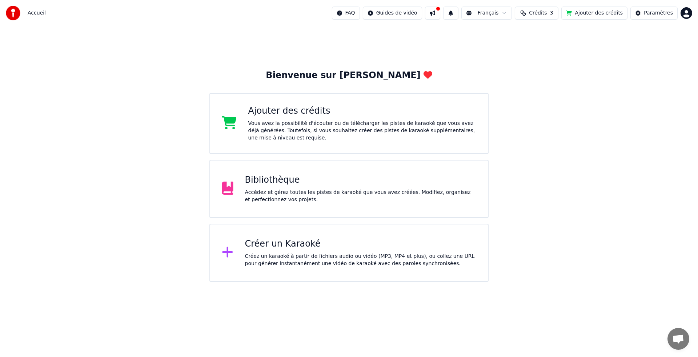
click at [310, 238] on div "Créer un Karaoké Créez un karaoké à partir de fichiers audio ou vidéo (MP3, MP4…" at bounding box center [348, 253] width 279 height 58
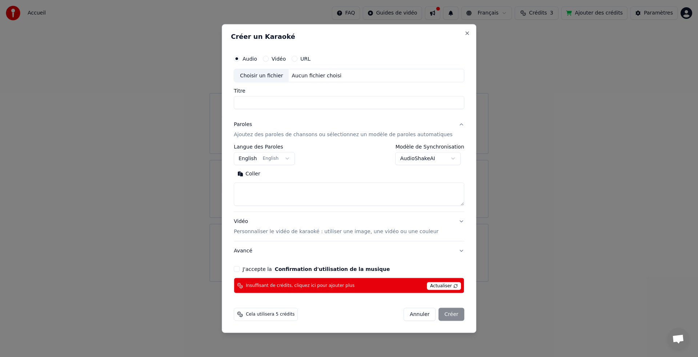
click at [435, 285] on span "Actualiser" at bounding box center [444, 287] width 34 height 8
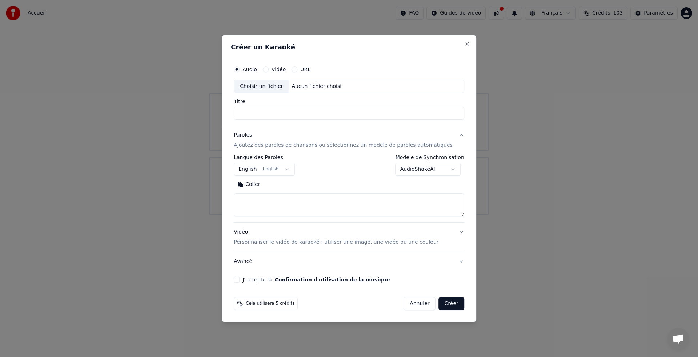
click at [261, 84] on div "Choisir un fichier" at bounding box center [261, 86] width 55 height 13
click at [360, 111] on input "**********" at bounding box center [349, 113] width 231 height 13
click at [257, 114] on input "**********" at bounding box center [349, 113] width 231 height 13
type input "**********"
click at [289, 168] on body "**********" at bounding box center [349, 107] width 698 height 215
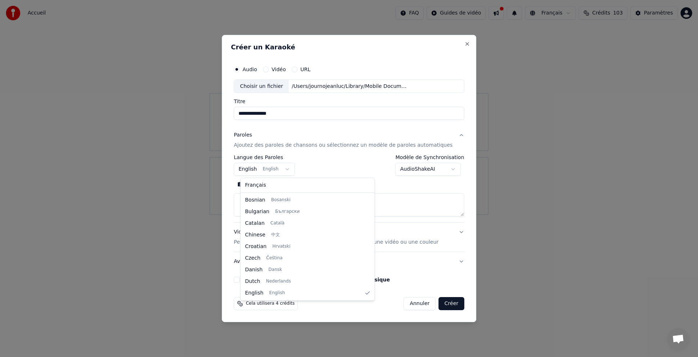
select select "**"
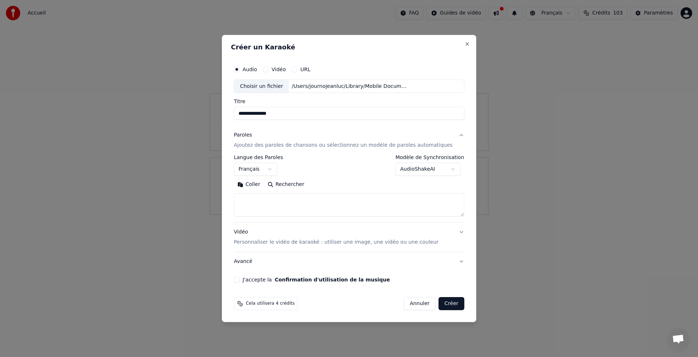
click at [256, 184] on button "Coller" at bounding box center [249, 185] width 30 height 12
type textarea "**********"
click at [240, 278] on button "J'accepte la Confirmation d'utilisation de la musique" at bounding box center [237, 280] width 6 height 6
click at [441, 301] on button "Créer" at bounding box center [451, 303] width 25 height 13
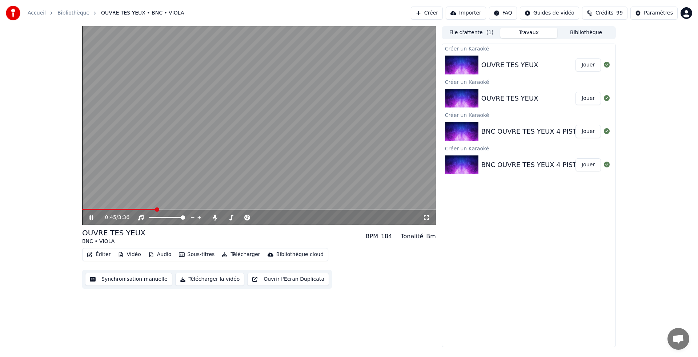
click at [89, 219] on icon at bounding box center [91, 218] width 4 height 4
click at [606, 66] on icon at bounding box center [607, 65] width 6 height 6
click at [608, 64] on icon at bounding box center [607, 65] width 6 height 6
click at [686, 12] on html "Accueil Bibliothèque OUVRE TES YEUX • BNC • VIOLA Créer Importer FAQ Guides de …" at bounding box center [349, 178] width 698 height 357
click at [678, 110] on html "Accueil Bibliothèque OUVRE TES YEUX • BNC • VIOLA Créer Importer FAQ Guides de …" at bounding box center [349, 178] width 698 height 357
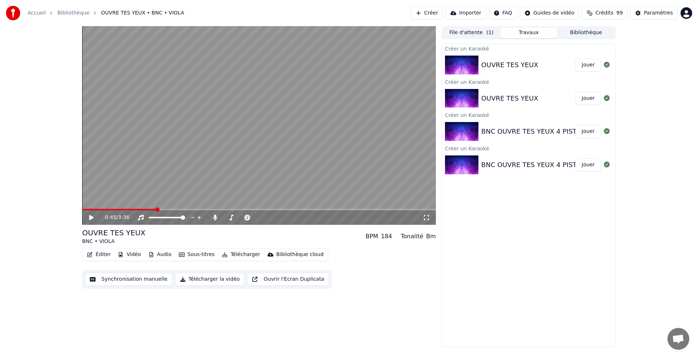
click at [505, 12] on html "Accueil Bibliothèque OUVRE TES YEUX • BNC • VIOLA Créer Importer FAQ Guides de …" at bounding box center [349, 178] width 698 height 357
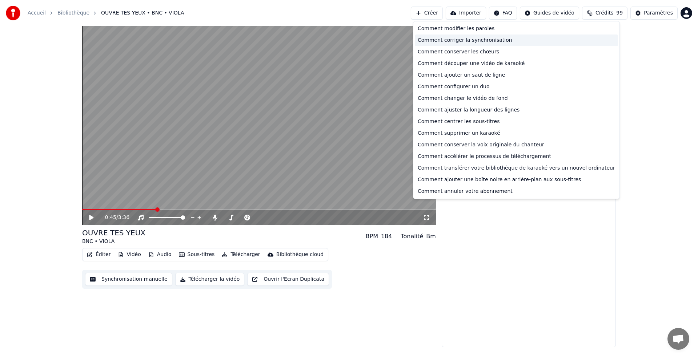
click at [485, 40] on div "Comment corriger la synchronisation" at bounding box center [516, 41] width 203 height 12
click at [509, 11] on html "Accueil Bibliothèque OUVRE TES YEUX • BNC • VIOLA Créer Importer FAQ Guides de …" at bounding box center [349, 178] width 698 height 357
click at [468, 134] on div "Comment supprimer un karaoké" at bounding box center [516, 134] width 203 height 12
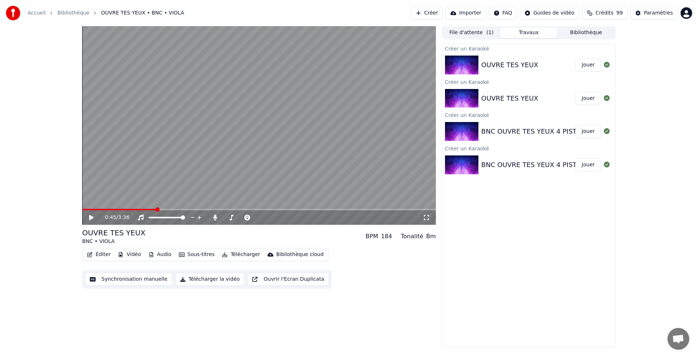
click at [92, 11] on icon "breadcrumb" at bounding box center [94, 13] width 5 height 5
click at [75, 14] on link "Bibliothèque" at bounding box center [73, 12] width 32 height 7
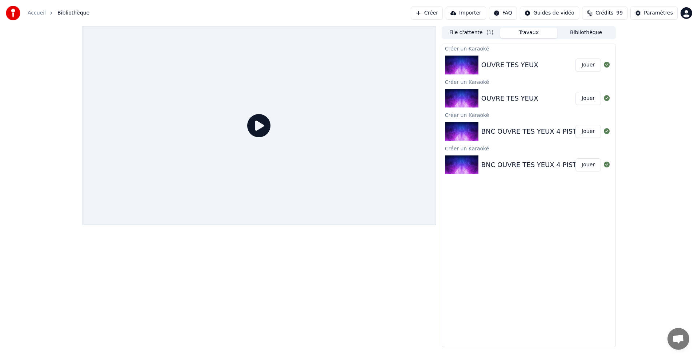
click at [507, 60] on div "OUVRE TES YEUX" at bounding box center [509, 65] width 57 height 10
click at [260, 124] on icon at bounding box center [258, 125] width 23 height 23
click at [257, 125] on icon at bounding box center [258, 125] width 23 height 23
click at [70, 13] on span "Bibliothèque" at bounding box center [73, 12] width 32 height 7
click at [261, 124] on icon at bounding box center [258, 125] width 23 height 23
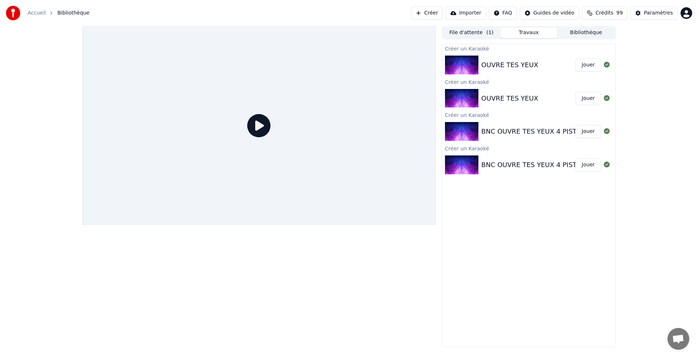
click at [39, 11] on link "Accueil" at bounding box center [37, 12] width 18 height 7
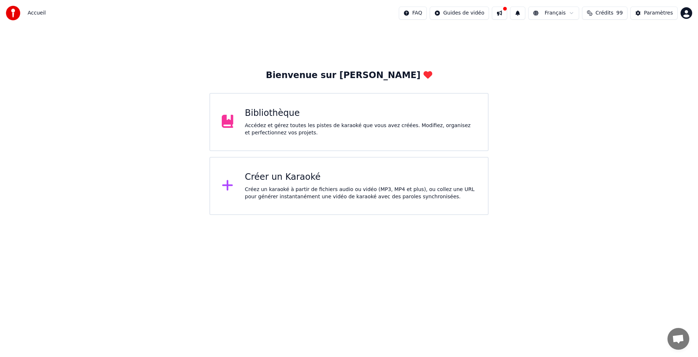
click at [263, 119] on div "Bibliothèque Accédez et gérez toutes les pistes de karaoké que vous avez créées…" at bounding box center [361, 122] width 232 height 29
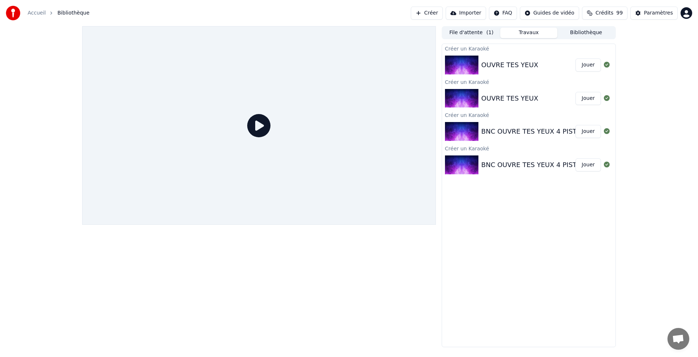
click at [463, 128] on img at bounding box center [461, 131] width 33 height 19
click at [578, 32] on button "Bibliothèque" at bounding box center [585, 33] width 57 height 11
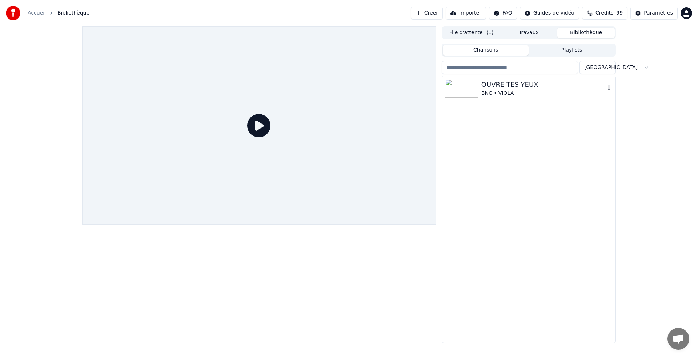
click at [465, 87] on img at bounding box center [461, 88] width 33 height 19
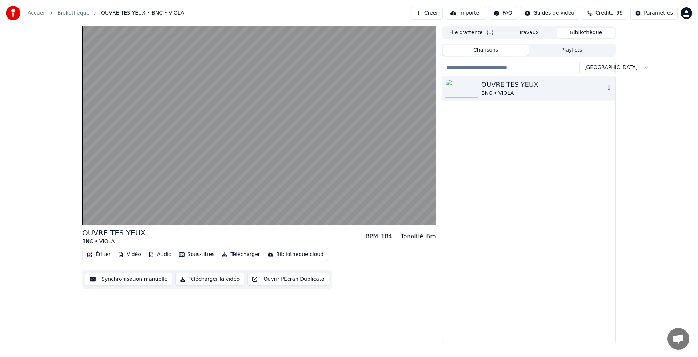
click at [465, 87] on img at bounding box center [461, 88] width 33 height 19
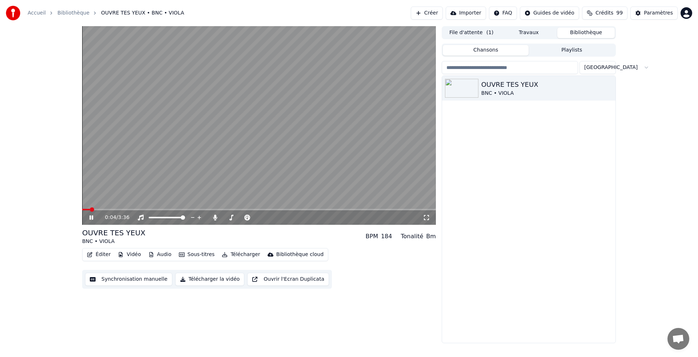
click at [65, 11] on link "Bibliothèque" at bounding box center [73, 12] width 32 height 7
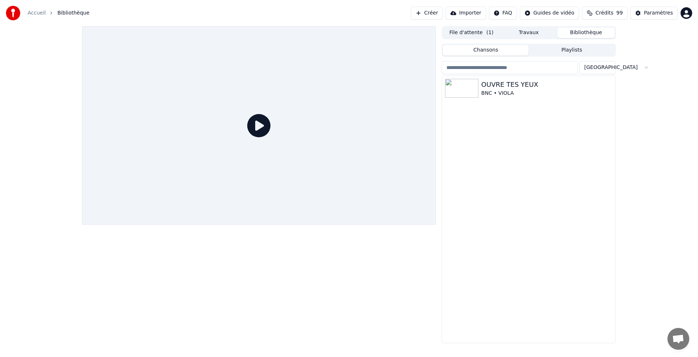
click at [579, 33] on button "Bibliothèque" at bounding box center [585, 33] width 57 height 11
click at [492, 51] on button "Chansons" at bounding box center [486, 50] width 86 height 11
click at [497, 46] on button "Chansons" at bounding box center [486, 50] width 86 height 11
click at [606, 66] on html "Accueil Bibliothèque Créer Importer FAQ Guides de vidéo Crédits 99 Paramètres F…" at bounding box center [349, 178] width 698 height 357
click at [602, 68] on html "Accueil Bibliothèque Créer Importer FAQ Guides de vidéo Crédits 99 Paramètres F…" at bounding box center [349, 178] width 698 height 357
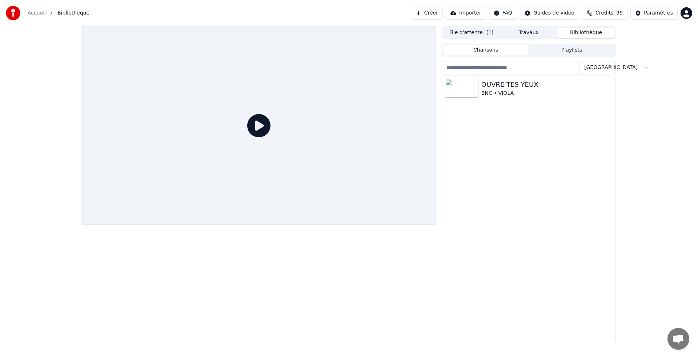
click at [596, 66] on html "Accueil Bibliothèque Créer Importer FAQ Guides de vidéo Crédits 99 Paramètres F…" at bounding box center [349, 178] width 698 height 357
click at [543, 70] on input "search" at bounding box center [510, 67] width 136 height 13
type input "*****"
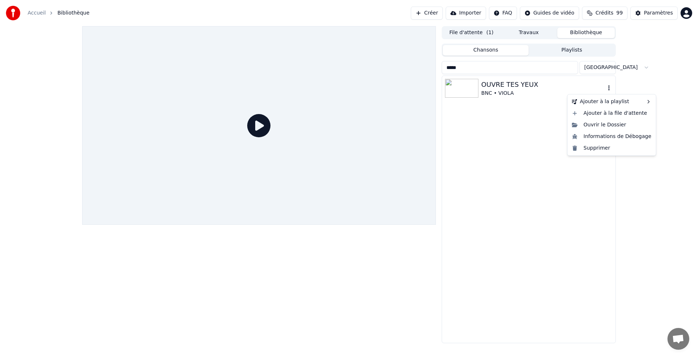
click at [610, 88] on icon "button" at bounding box center [609, 88] width 7 height 6
click at [596, 148] on div "Supprimer" at bounding box center [611, 149] width 85 height 12
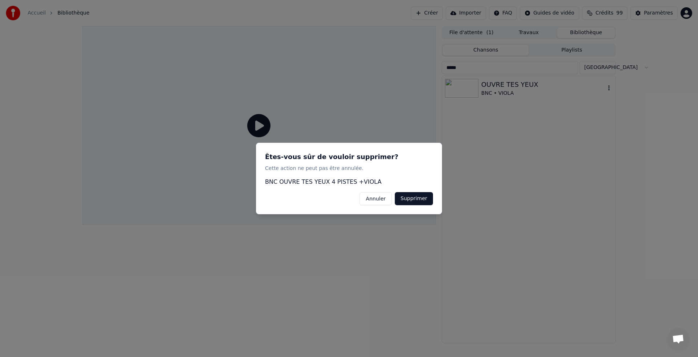
click at [419, 200] on button "Supprimer" at bounding box center [414, 198] width 38 height 13
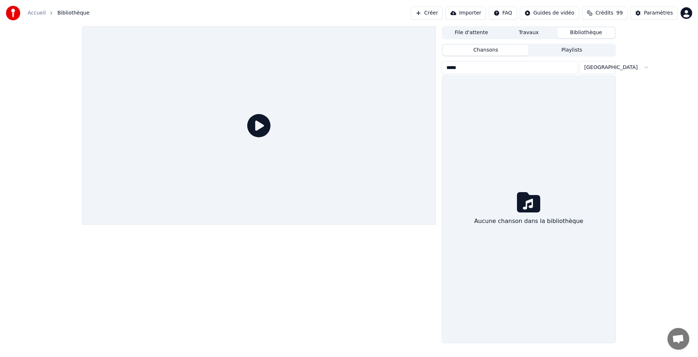
click at [11, 9] on img at bounding box center [13, 13] width 15 height 15
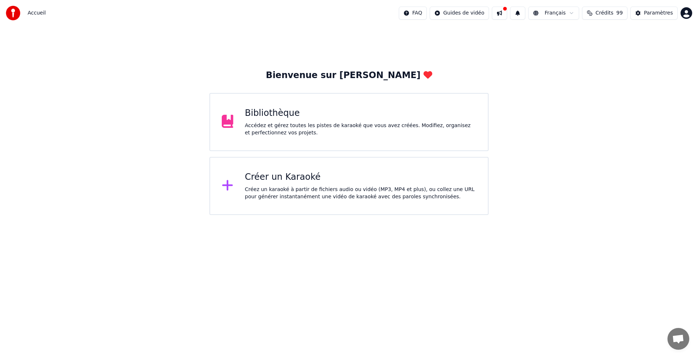
click at [277, 182] on div "Créer un Karaoké" at bounding box center [361, 178] width 232 height 12
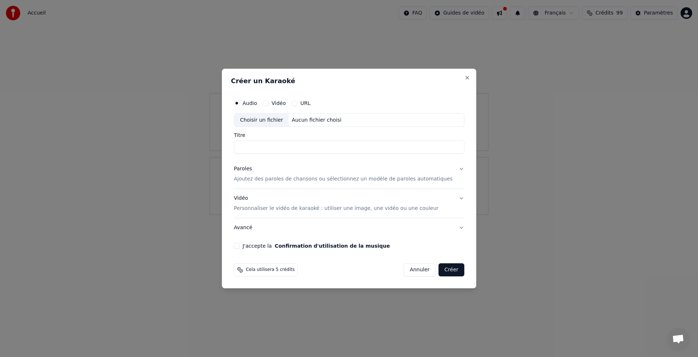
click at [253, 99] on div "Audio Vidéo URL" at bounding box center [349, 103] width 231 height 15
click at [252, 103] on label "Audio" at bounding box center [250, 103] width 15 height 5
click at [240, 103] on button "Audio" at bounding box center [237, 103] width 6 height 6
click at [260, 117] on div "Choisir un fichier" at bounding box center [261, 120] width 55 height 13
click at [370, 144] on input "**********" at bounding box center [349, 147] width 231 height 13
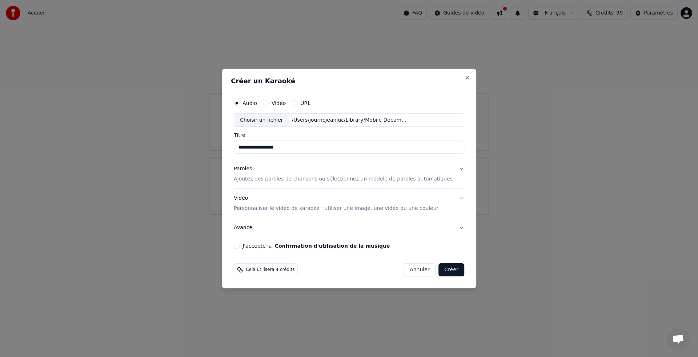
click at [256, 147] on input "**********" at bounding box center [349, 147] width 231 height 13
click at [263, 150] on input "**********" at bounding box center [349, 147] width 231 height 13
type input "**********"
click at [299, 178] on p "Ajoutez des paroles de chansons ou sélectionnez un modèle de paroles automatiqu…" at bounding box center [343, 179] width 219 height 7
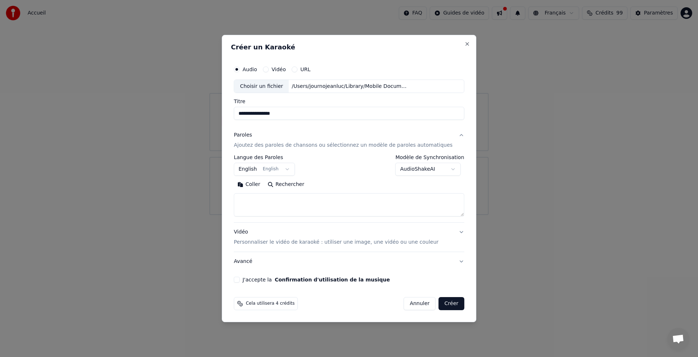
click at [289, 168] on body "**********" at bounding box center [349, 107] width 698 height 215
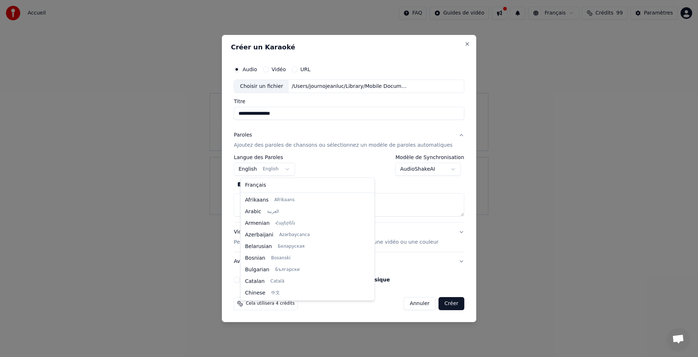
scroll to position [58, 0]
select select "**"
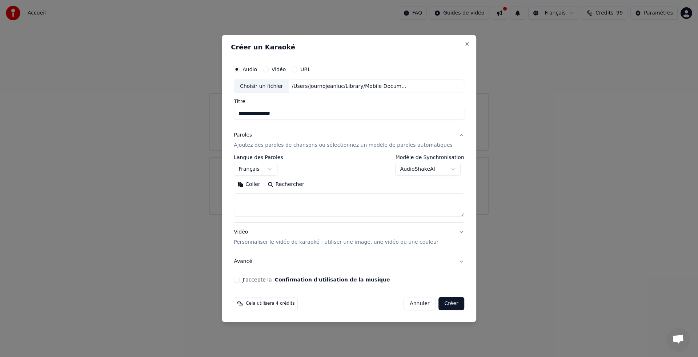
click at [256, 184] on button "Coller" at bounding box center [249, 185] width 30 height 12
type textarea "**********"
click at [240, 279] on button "J'accepte la Confirmation d'utilisation de la musique" at bounding box center [237, 280] width 6 height 6
click at [447, 304] on button "Créer" at bounding box center [451, 303] width 25 height 13
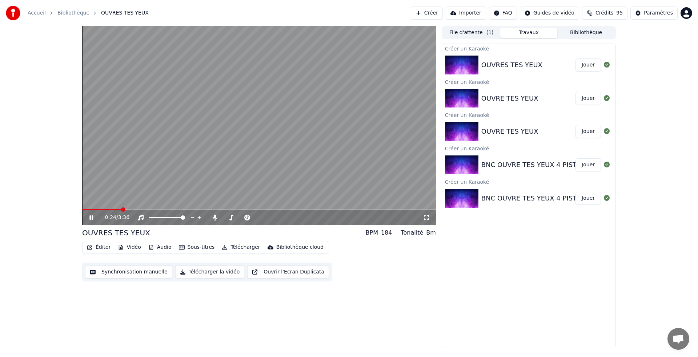
click at [92, 216] on icon at bounding box center [91, 218] width 4 height 4
click at [92, 216] on icon at bounding box center [96, 218] width 17 height 6
click at [189, 269] on button "Télécharger la vidéo" at bounding box center [209, 272] width 69 height 13
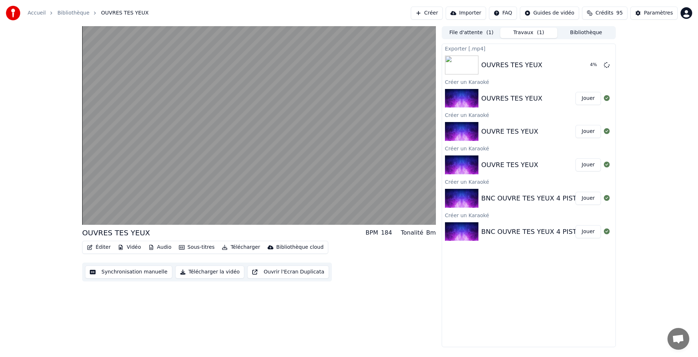
click at [196, 272] on button "Télécharger la vidéo" at bounding box center [209, 272] width 69 height 13
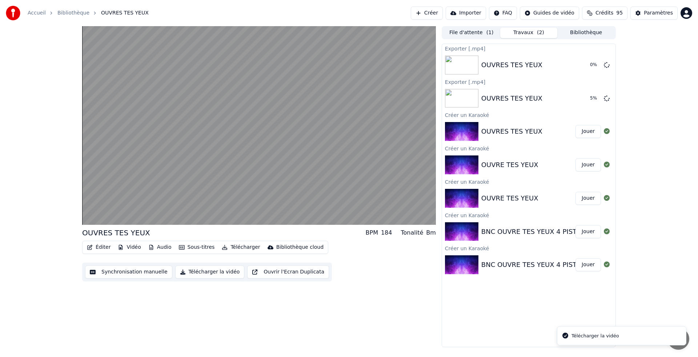
click at [596, 334] on div "Télécharger la vidéo" at bounding box center [596, 336] width 48 height 7
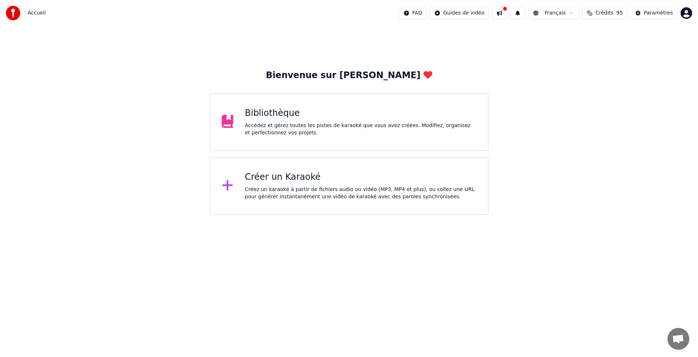
click at [268, 112] on div "Bibliothèque" at bounding box center [361, 114] width 232 height 12
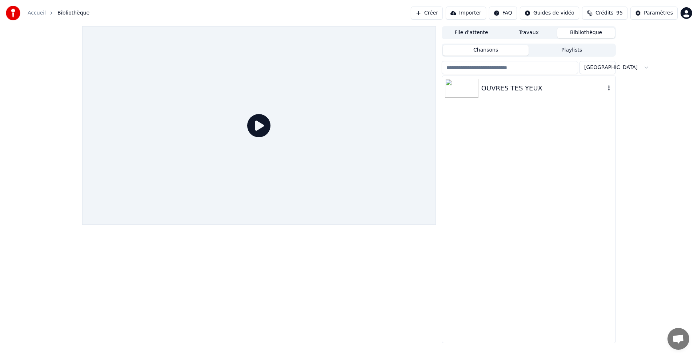
click at [461, 90] on img at bounding box center [461, 88] width 33 height 19
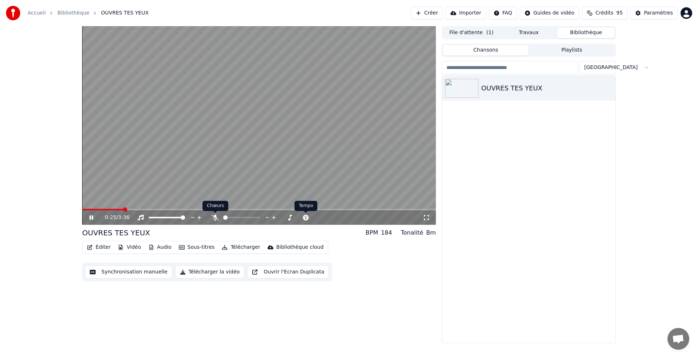
click at [216, 218] on icon at bounding box center [215, 218] width 7 height 6
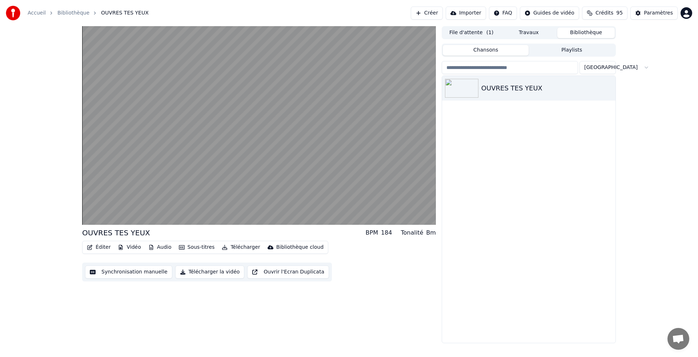
click at [237, 247] on button "Télécharger" at bounding box center [241, 248] width 44 height 10
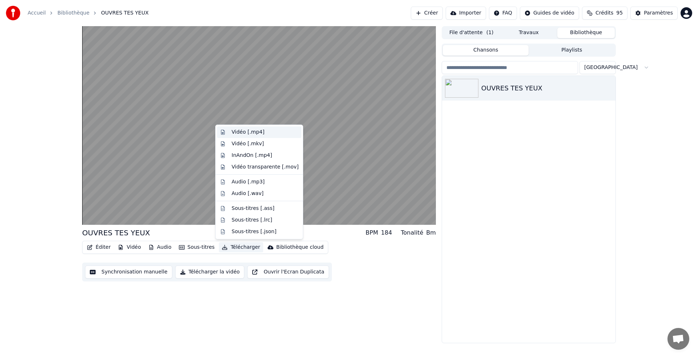
click at [237, 132] on div "Vidéo [.mp4]" at bounding box center [248, 132] width 33 height 7
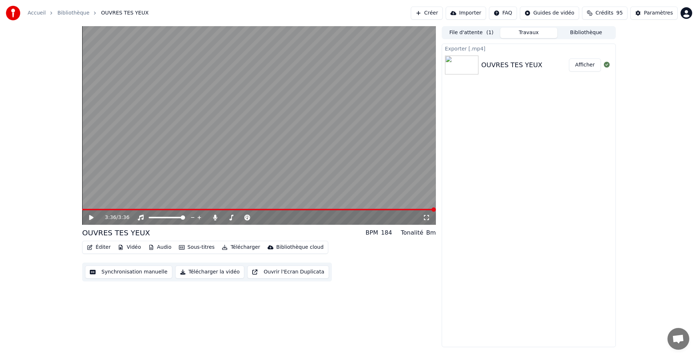
click at [580, 64] on button "Afficher" at bounding box center [585, 65] width 32 height 13
